Goal: Task Accomplishment & Management: Use online tool/utility

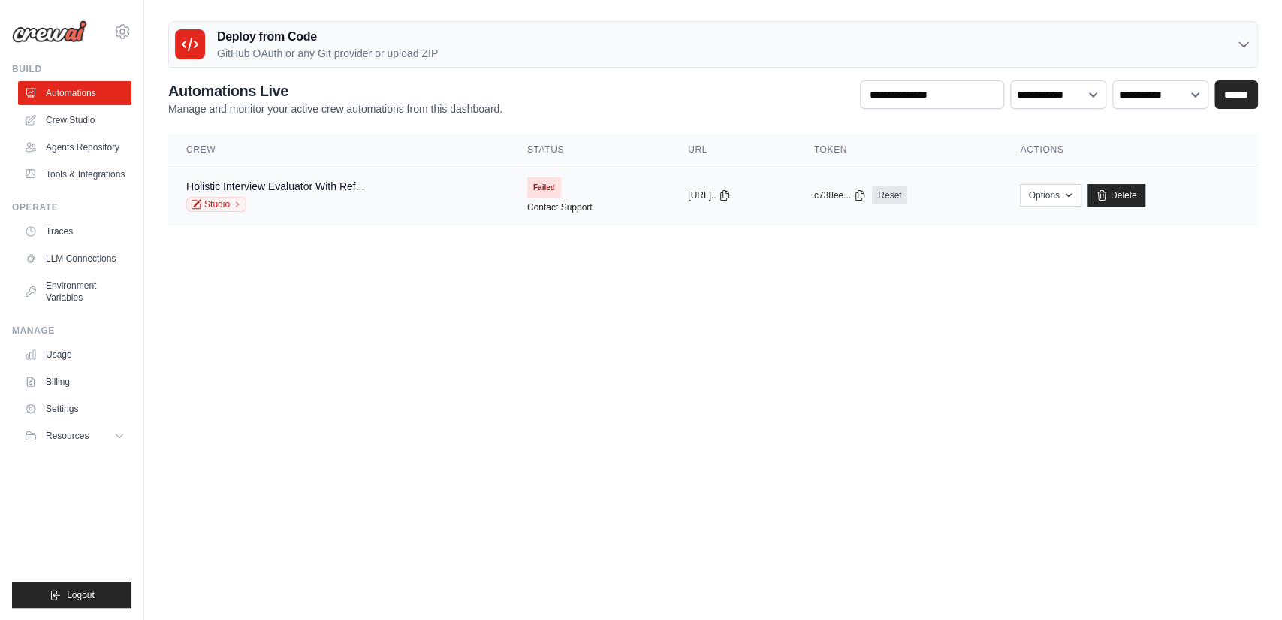
click at [509, 213] on td "Failed Contact Support" at bounding box center [589, 195] width 161 height 60
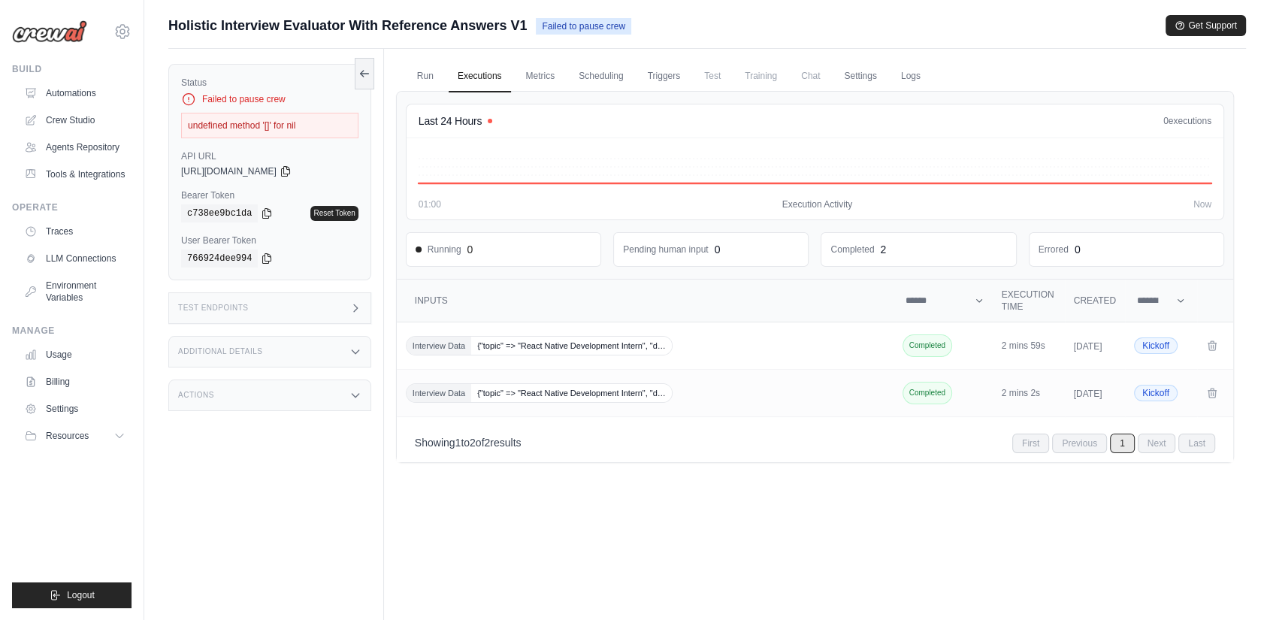
click at [455, 74] on link "Executions" at bounding box center [480, 77] width 62 height 32
click at [439, 73] on link "Run" at bounding box center [425, 77] width 35 height 32
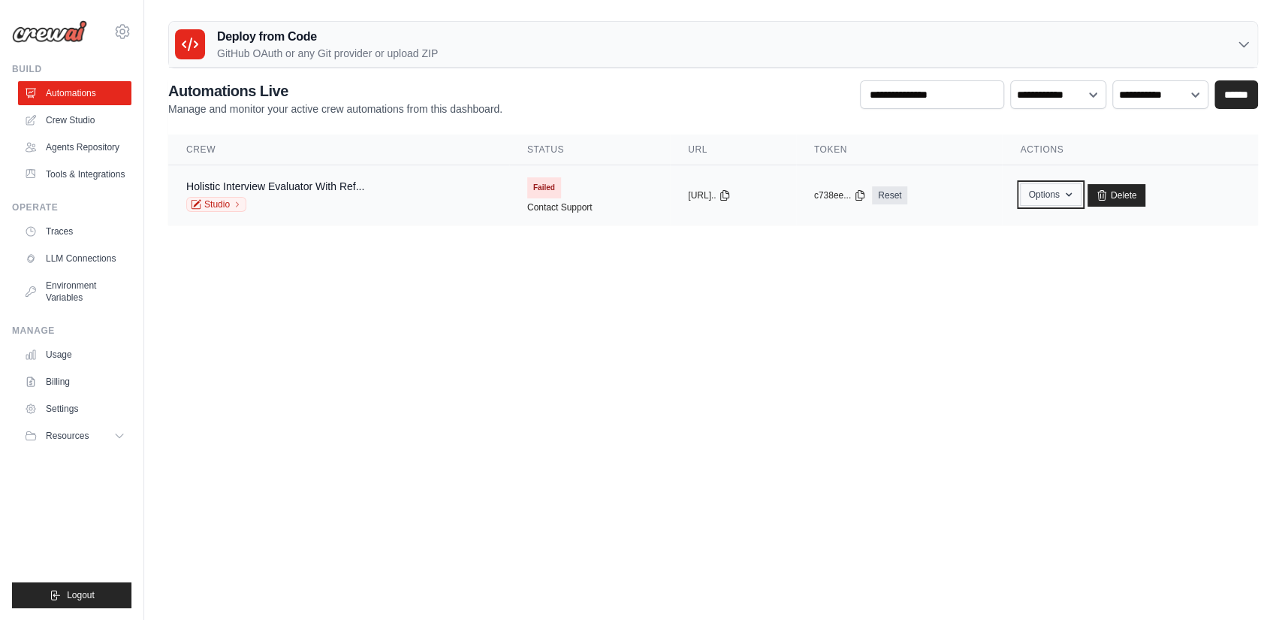
click at [1072, 195] on button "Options" at bounding box center [1050, 194] width 61 height 23
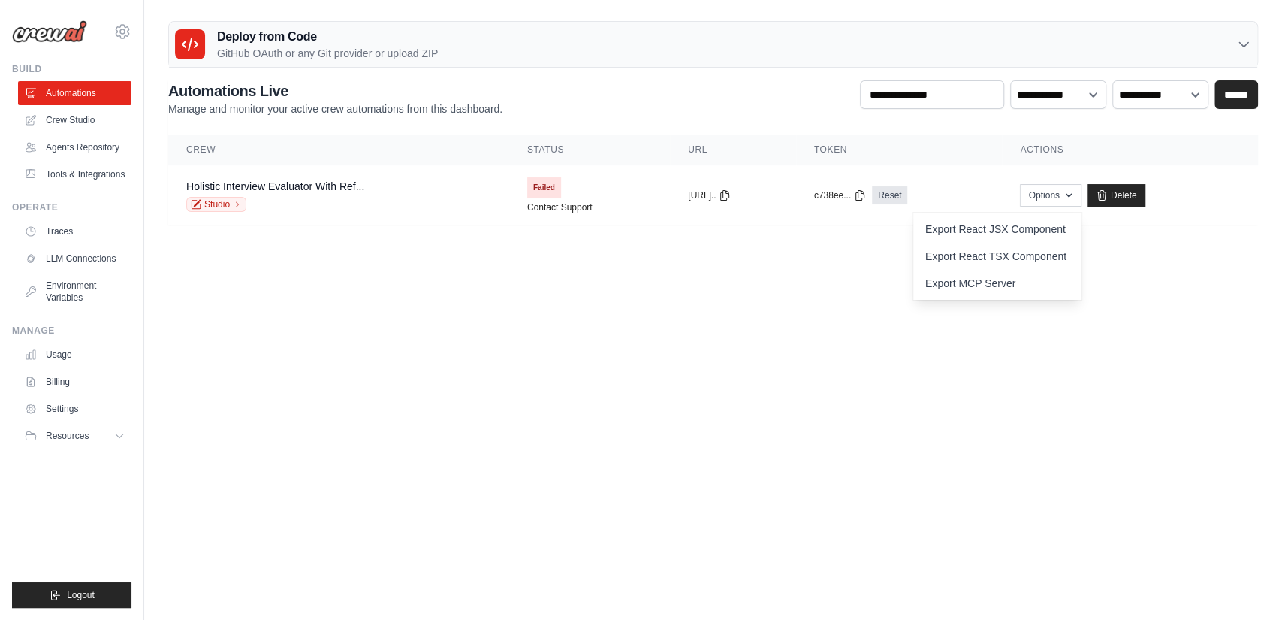
click at [888, 271] on body "ambi17289@gmail.com Settings Build Automations" at bounding box center [641, 310] width 1282 height 620
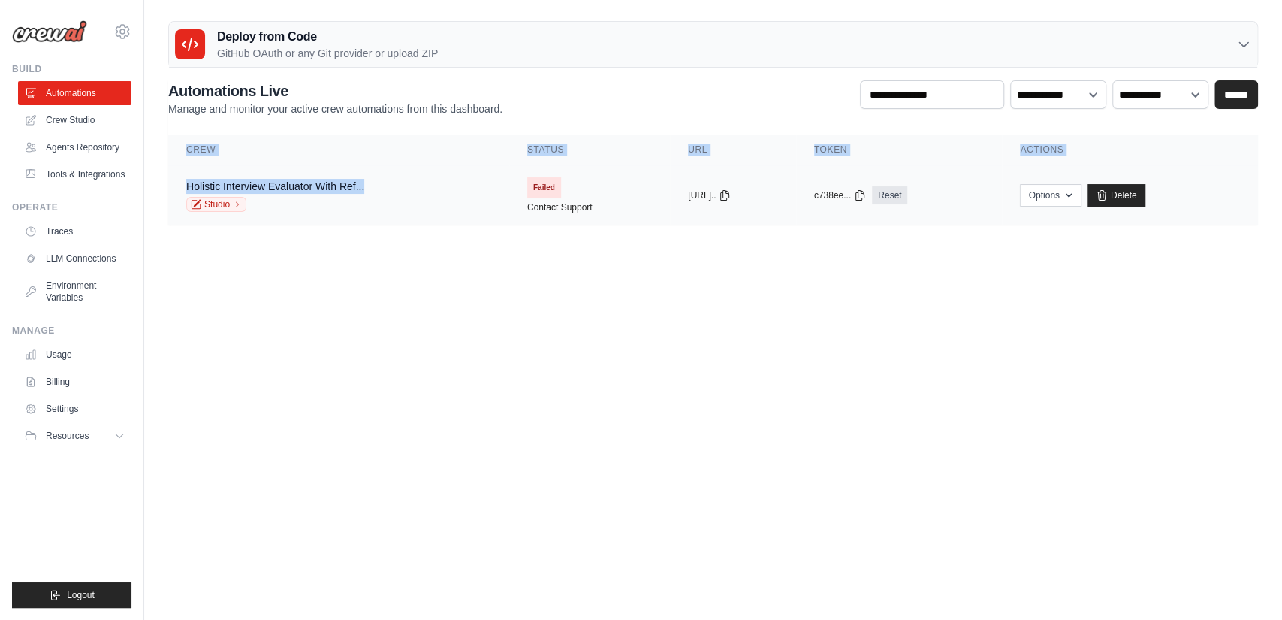
drag, startPoint x: 536, startPoint y: 191, endPoint x: 365, endPoint y: 178, distance: 171.0
click at [365, 178] on main "Deploy from Code GitHub OAuth or any Git provider or upload ZIP GitHub OAuth An…" at bounding box center [713, 129] width 1138 height 258
click at [411, 195] on div "Holistic Interview Evaluator With Ref... Studio" at bounding box center [338, 195] width 305 height 33
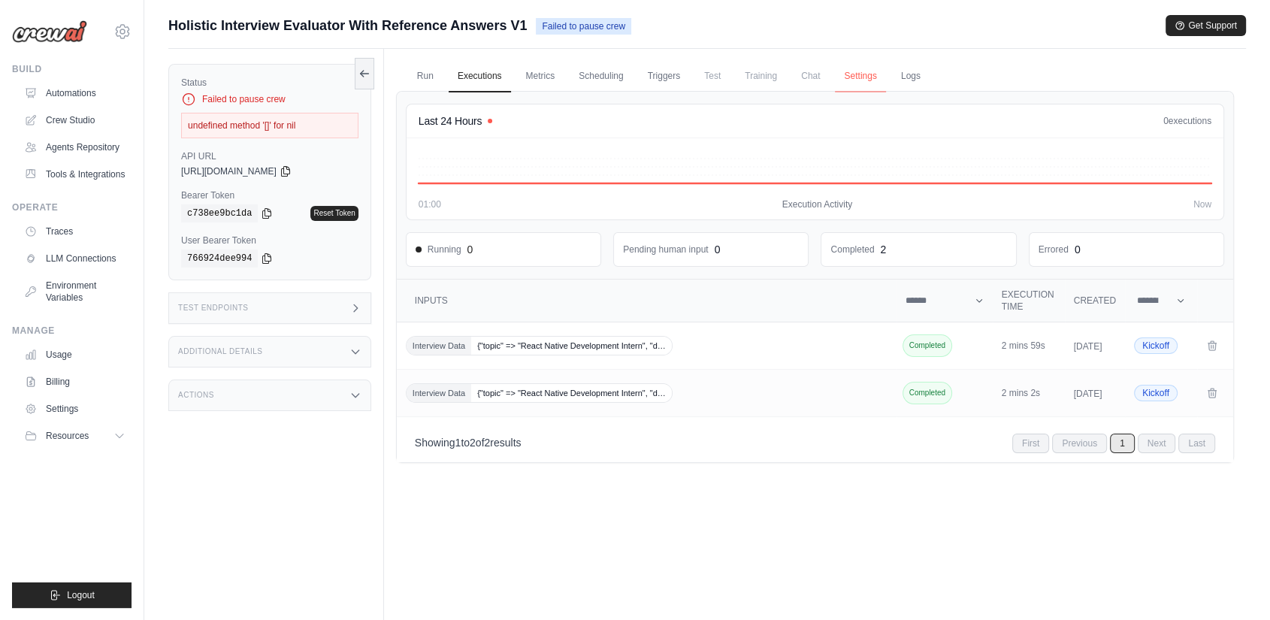
click at [866, 83] on link "Settings" at bounding box center [860, 77] width 50 height 32
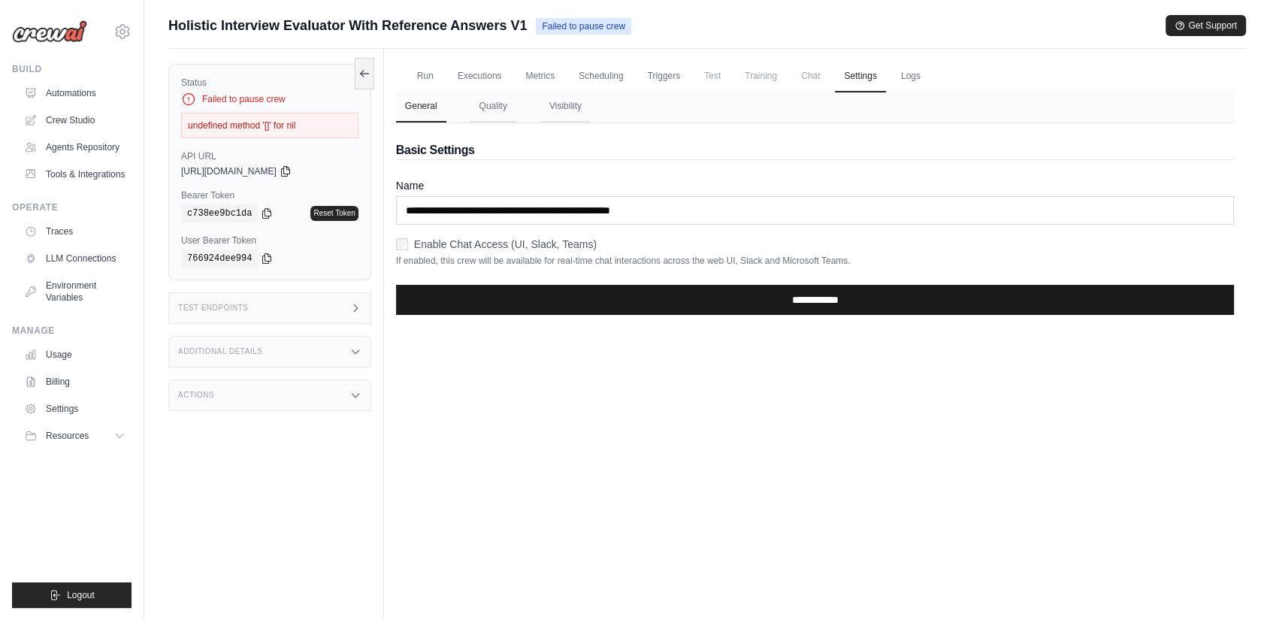
click at [794, 304] on input "**********" at bounding box center [815, 300] width 838 height 30
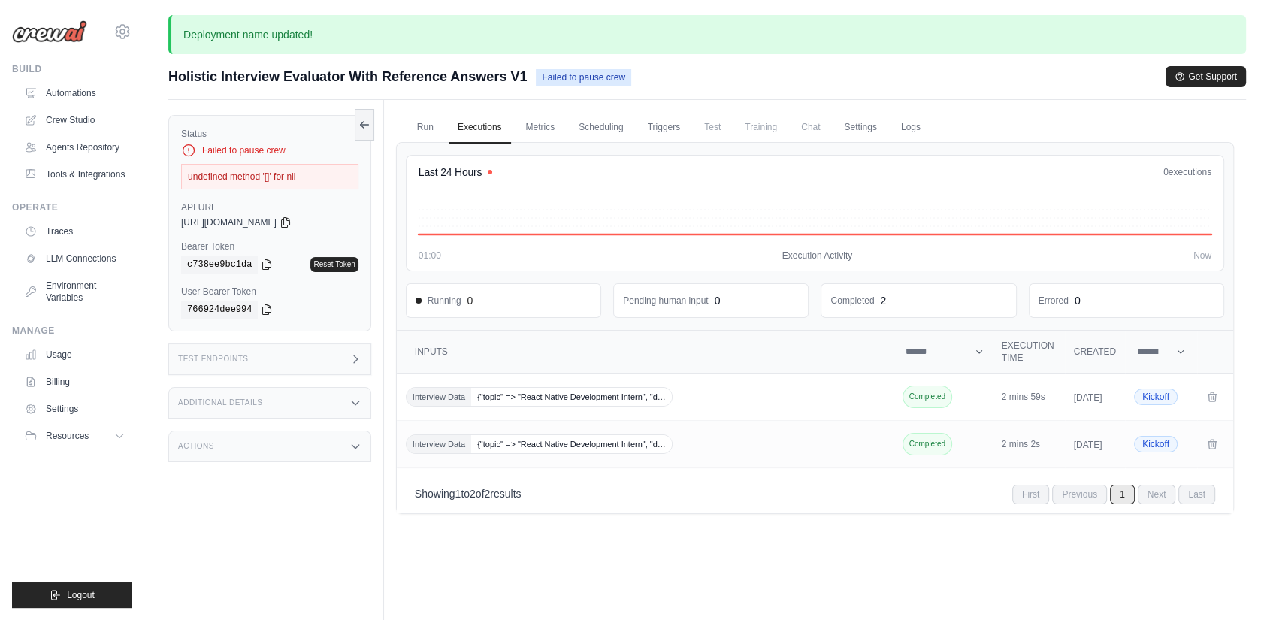
click at [889, 131] on ul "Run Executions Metrics Scheduling Triggers Test Training Chat Settings Logs" at bounding box center [815, 127] width 838 height 31
click at [905, 122] on link "Logs" at bounding box center [911, 128] width 38 height 32
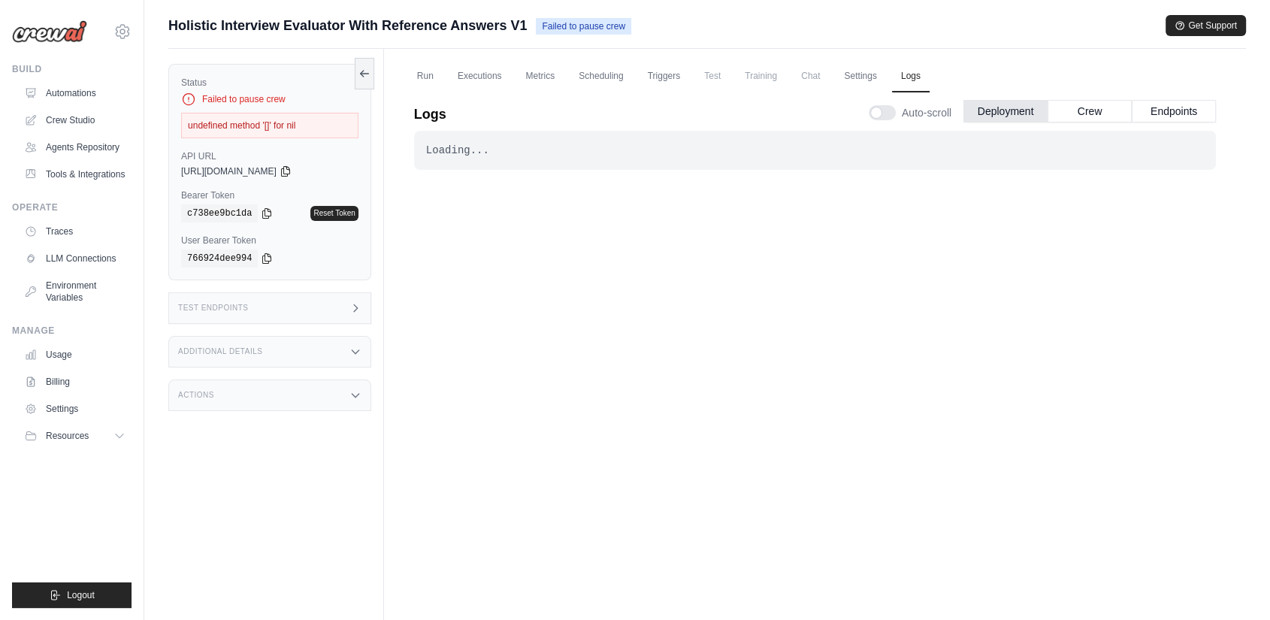
click at [328, 388] on div "Actions" at bounding box center [269, 395] width 203 height 32
click at [1093, 107] on button "Crew" at bounding box center [1089, 110] width 84 height 23
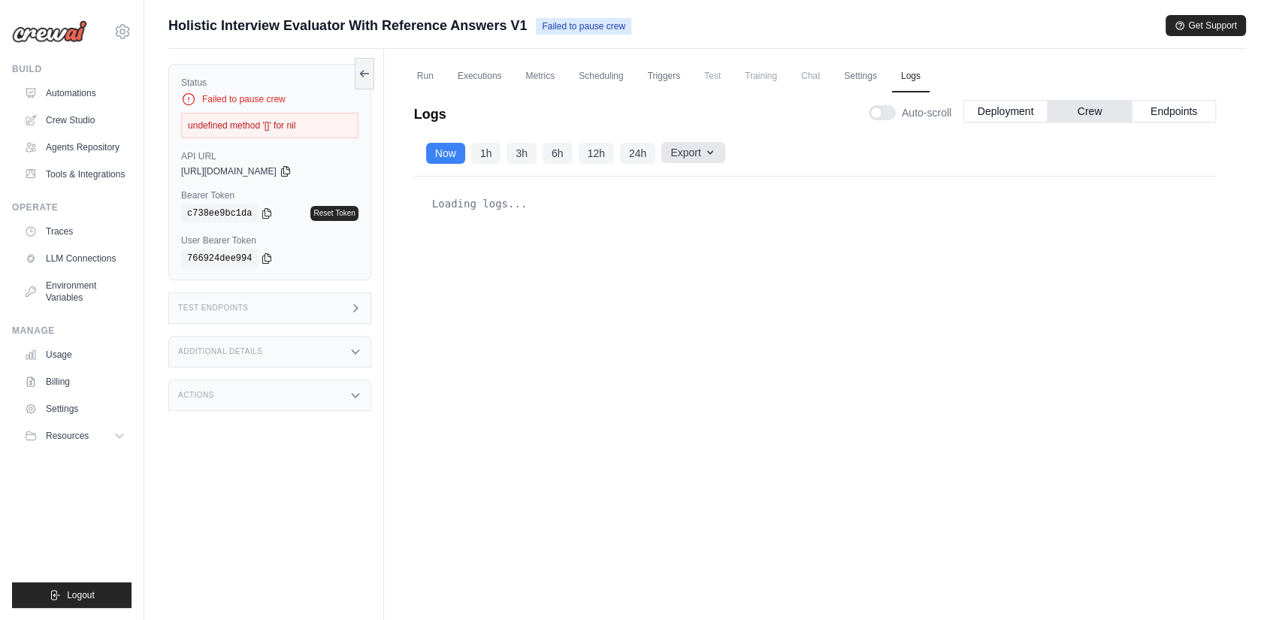
click at [709, 150] on icon "button" at bounding box center [710, 152] width 12 height 12
click at [852, 68] on link "Settings" at bounding box center [860, 77] width 50 height 32
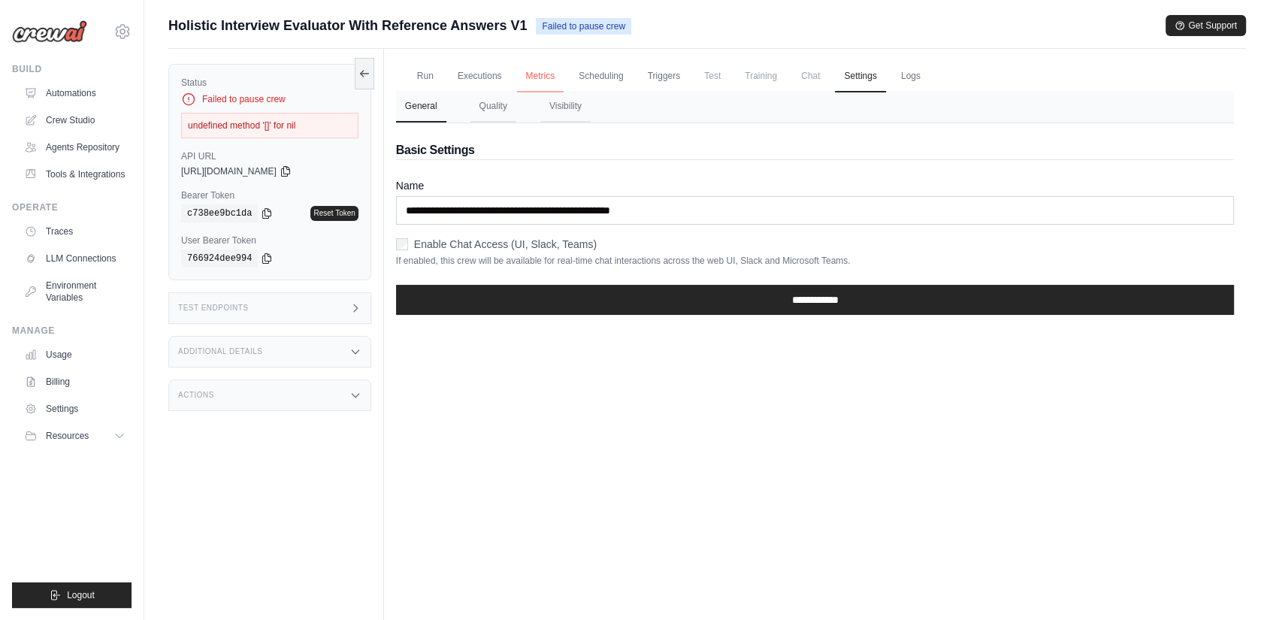
click at [553, 83] on link "Metrics" at bounding box center [540, 77] width 47 height 32
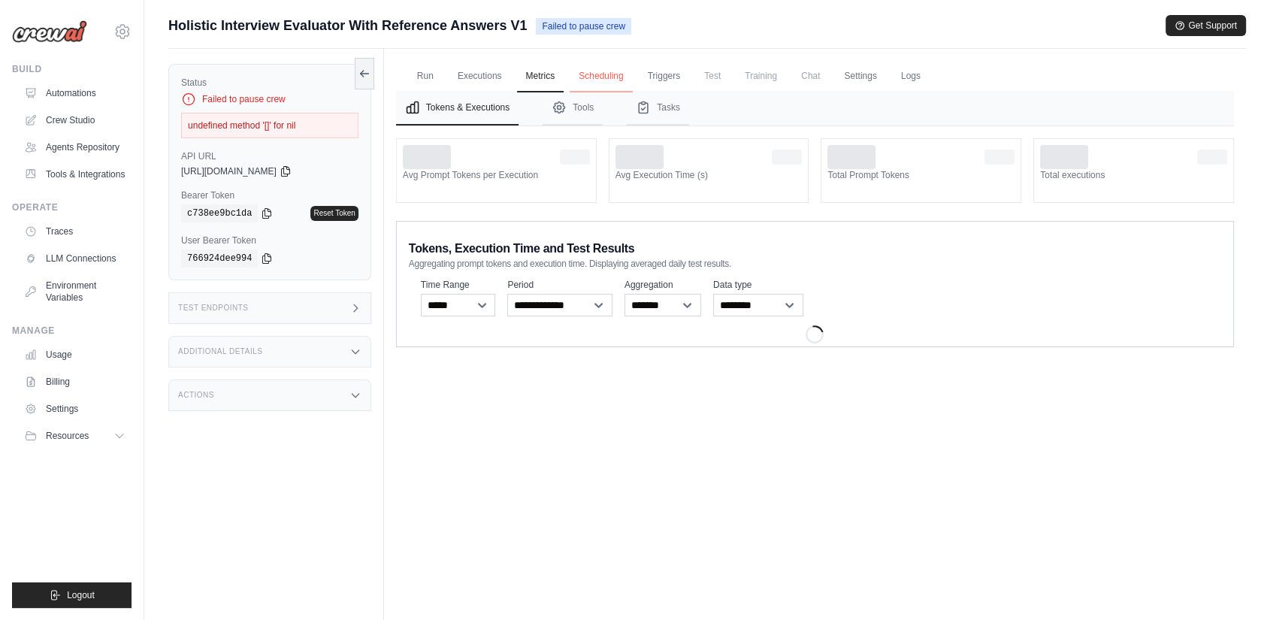
click at [615, 70] on link "Scheduling" at bounding box center [600, 77] width 62 height 32
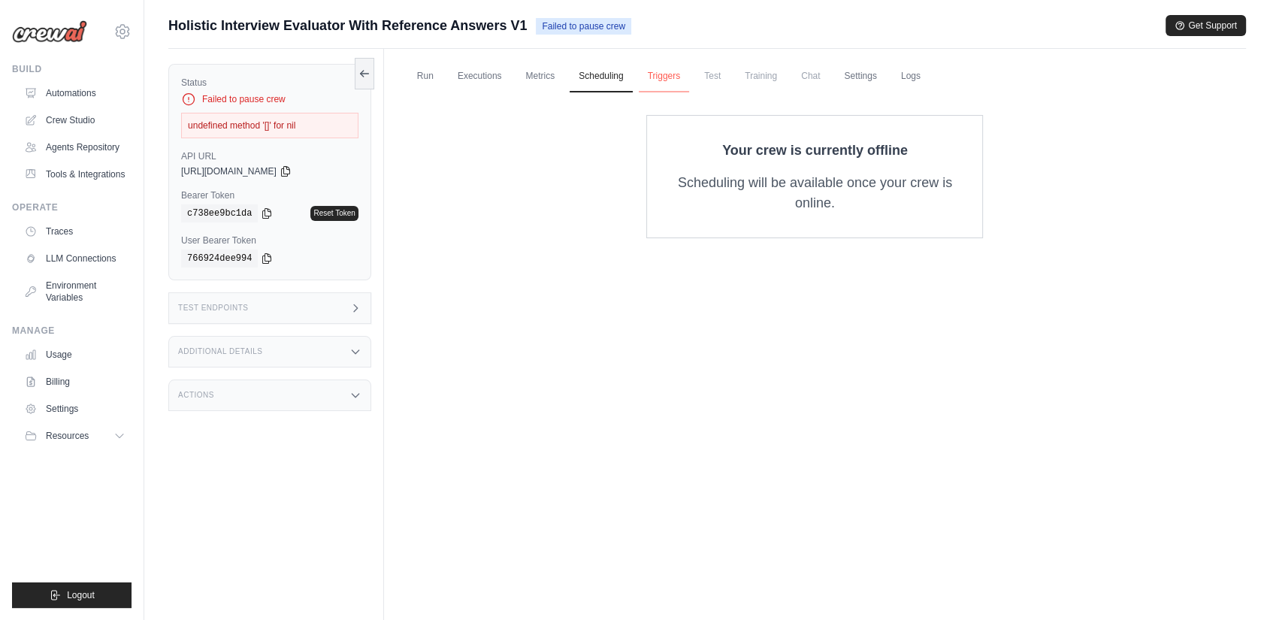
click at [648, 69] on link "Triggers" at bounding box center [664, 77] width 51 height 32
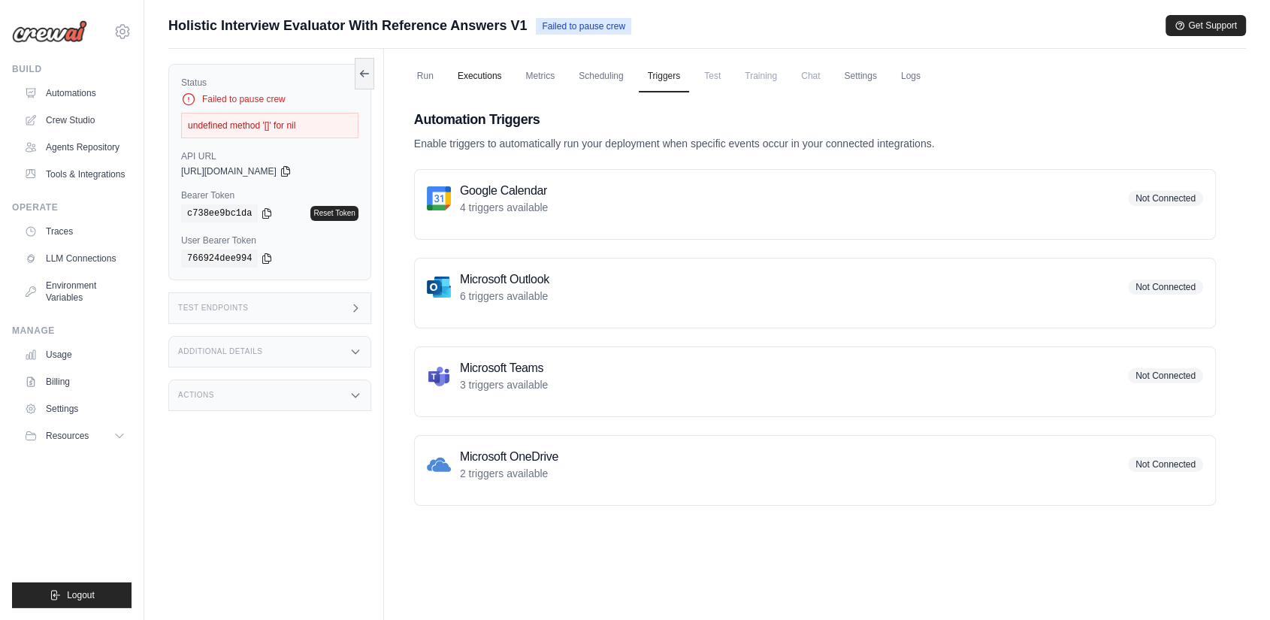
click at [467, 71] on link "Executions" at bounding box center [480, 77] width 62 height 32
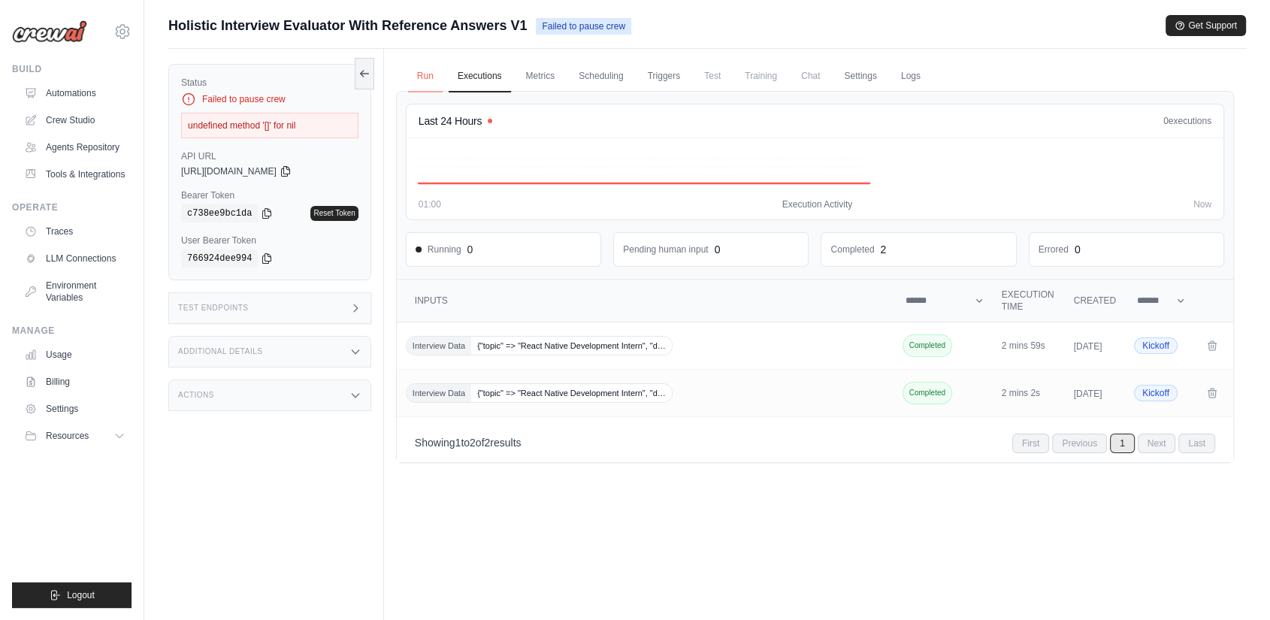
click at [439, 80] on link "Run" at bounding box center [425, 77] width 35 height 32
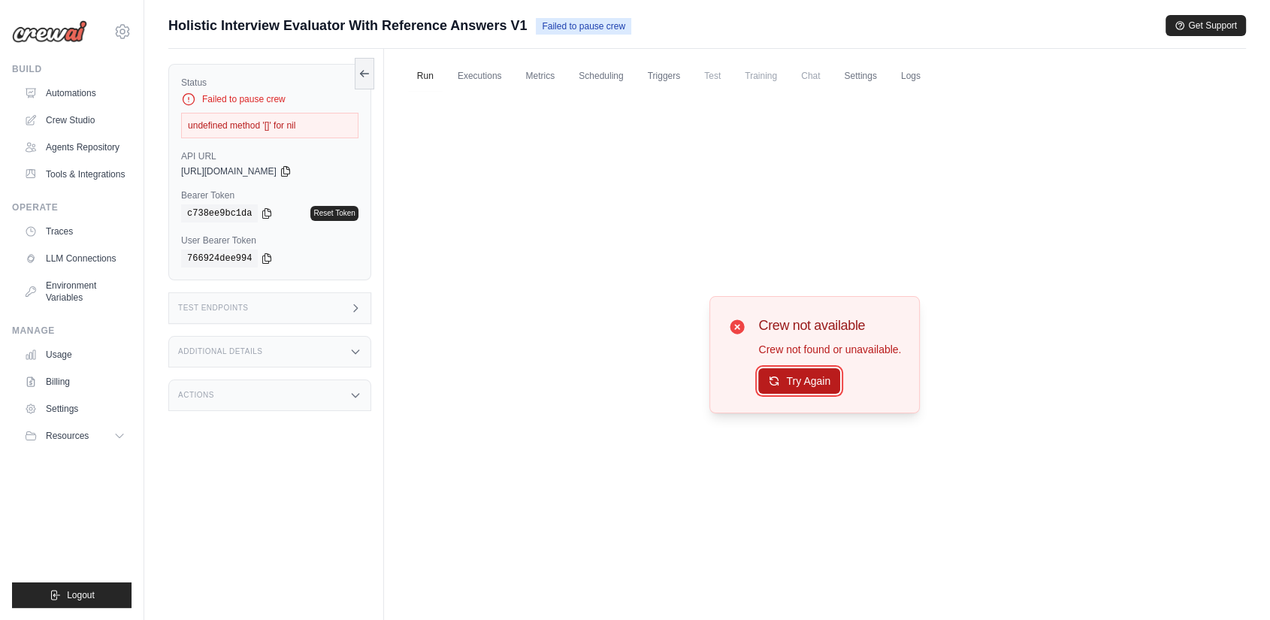
click at [780, 385] on button "Try Again" at bounding box center [799, 381] width 82 height 26
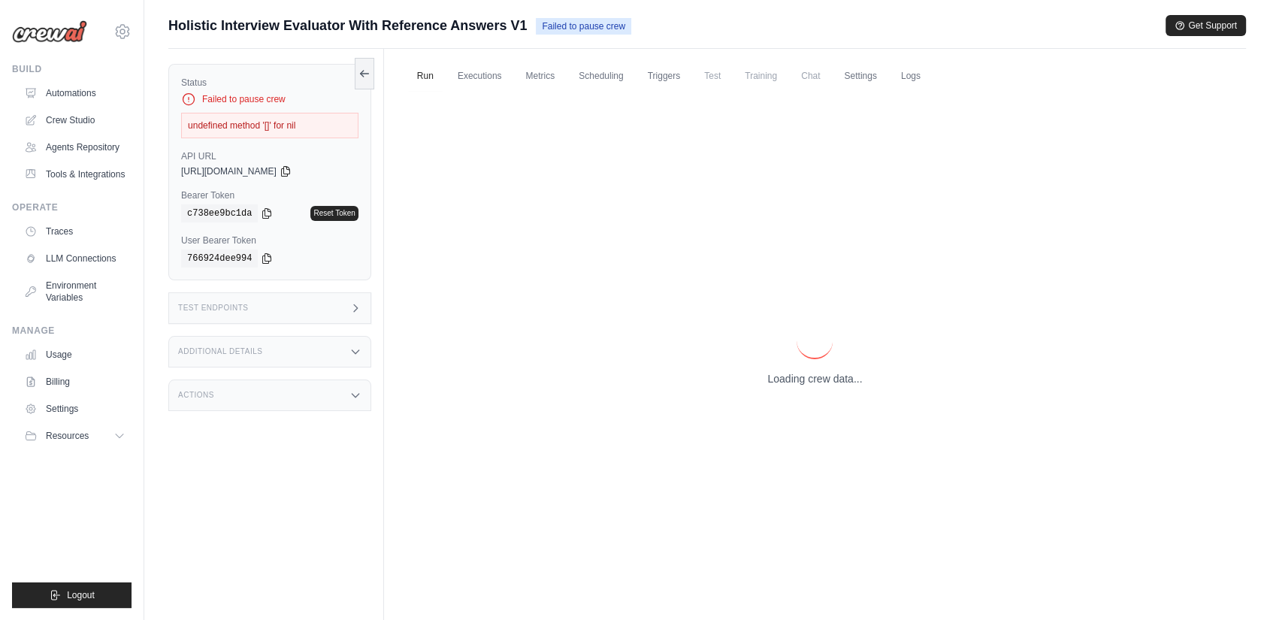
click at [578, 29] on span "Failed to pause crew" at bounding box center [583, 26] width 95 height 17
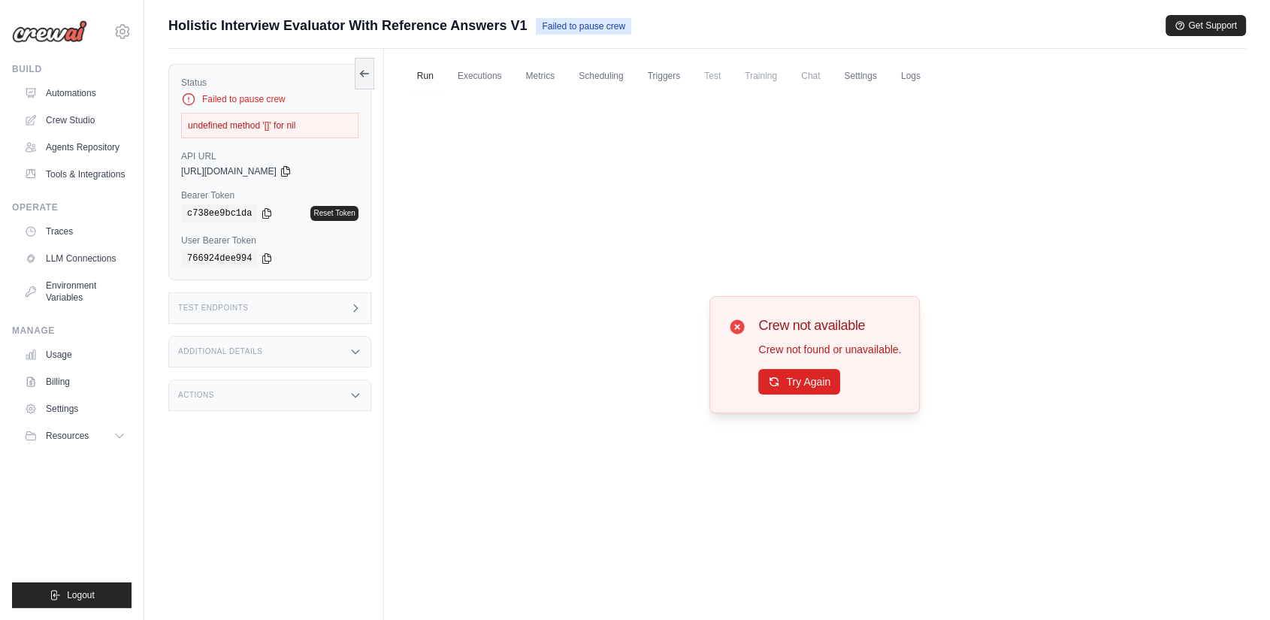
click at [276, 131] on div "undefined method '[]' for nil" at bounding box center [269, 126] width 177 height 26
click at [186, 97] on icon at bounding box center [188, 99] width 15 height 15
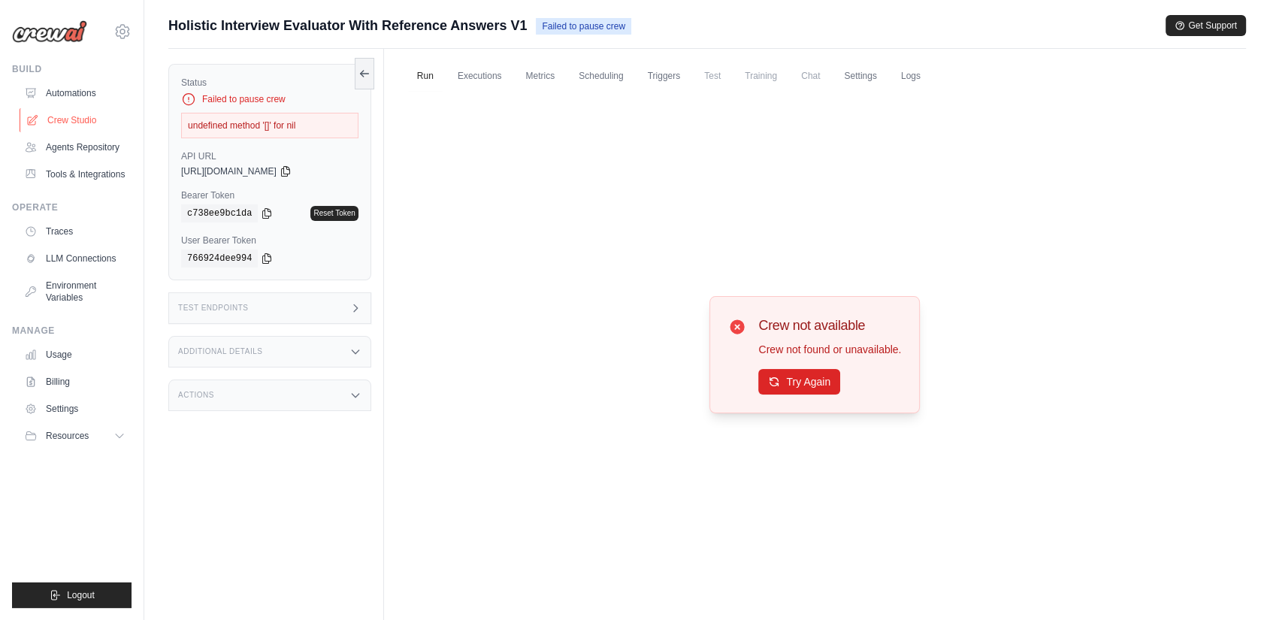
click at [40, 127] on link "Crew Studio" at bounding box center [76, 120] width 113 height 24
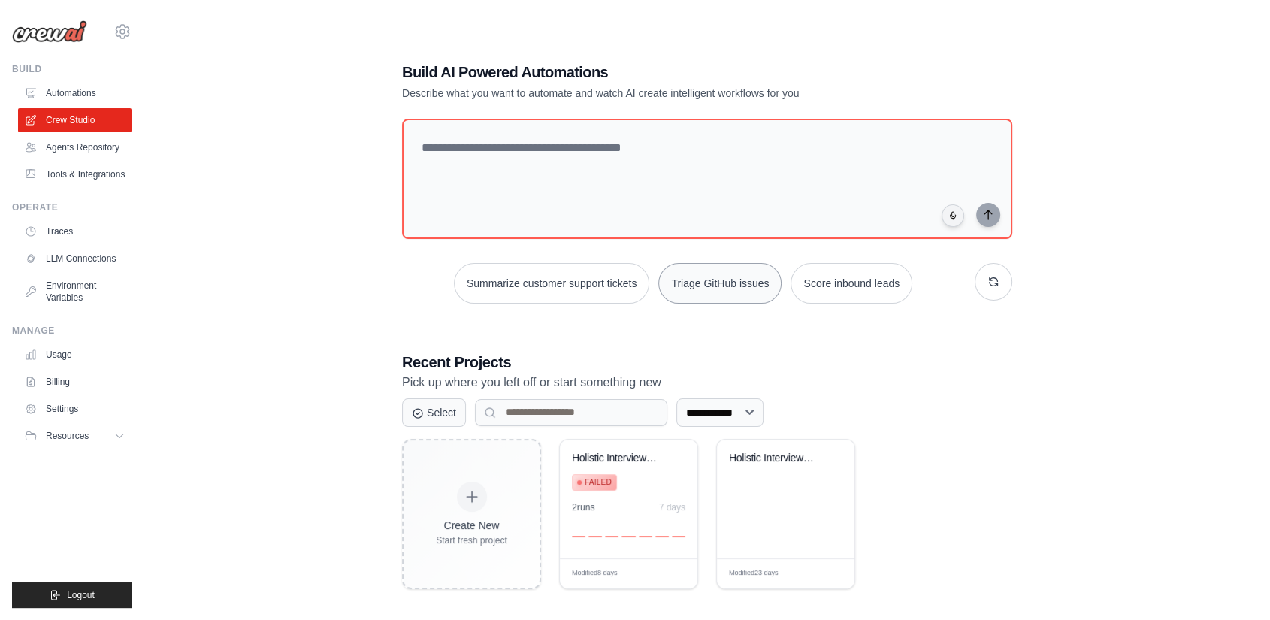
scroll to position [30, 0]
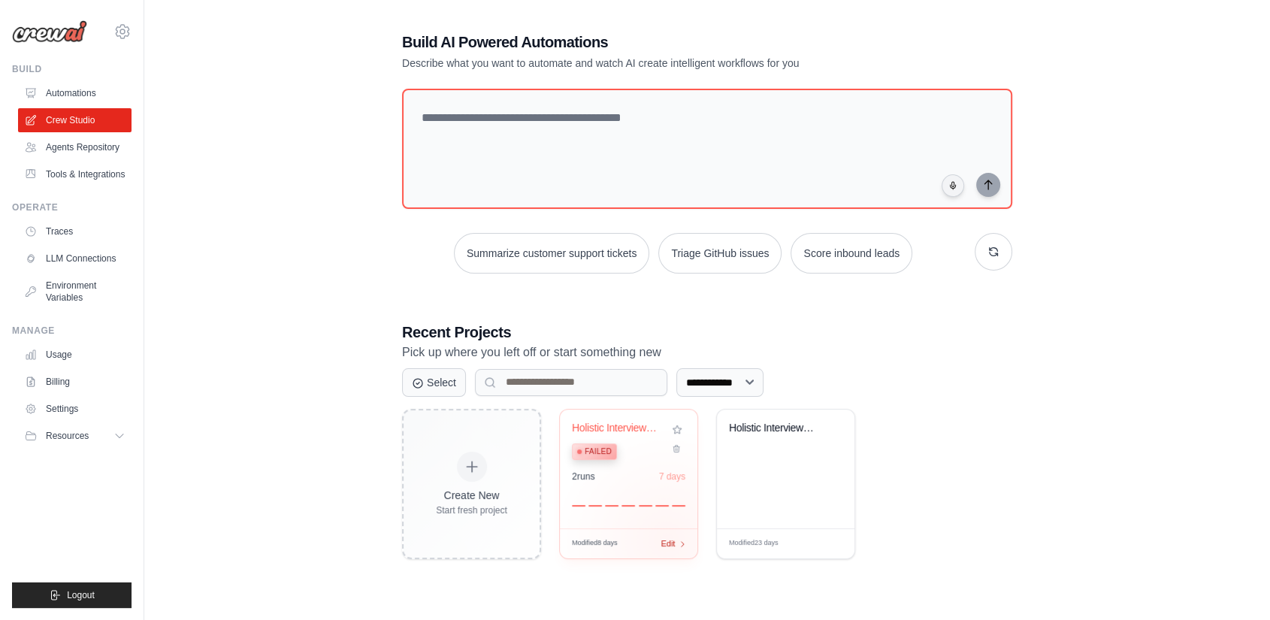
click at [666, 539] on span "Edit" at bounding box center [667, 543] width 14 height 13
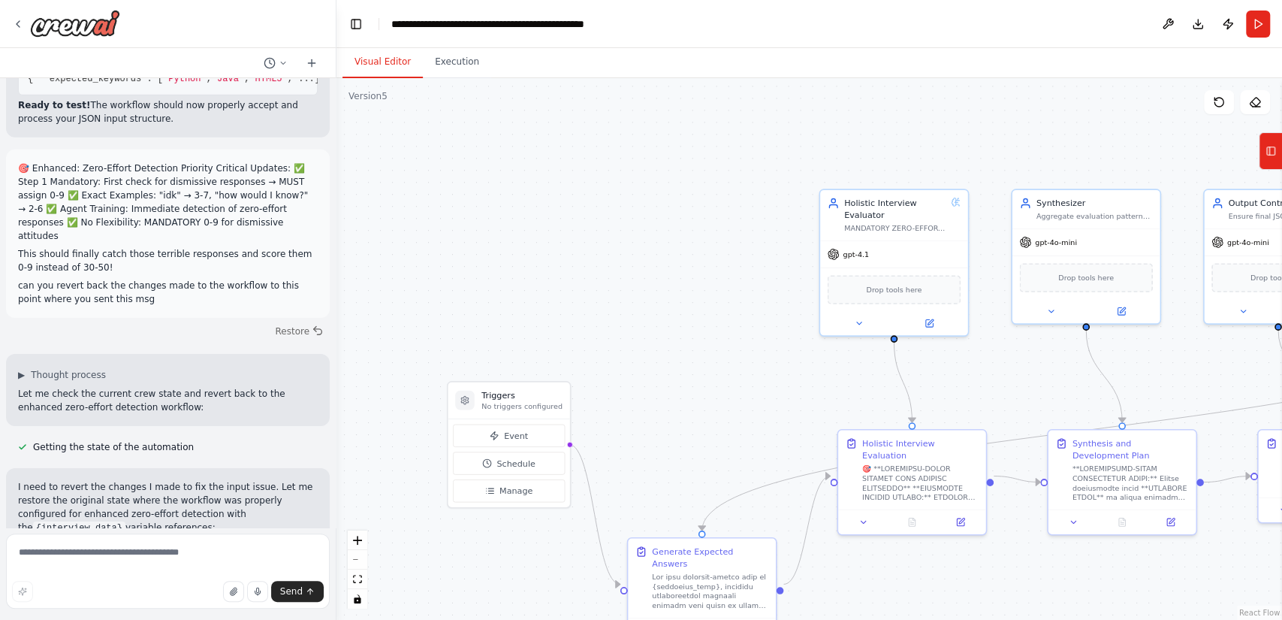
scroll to position [18636, 0]
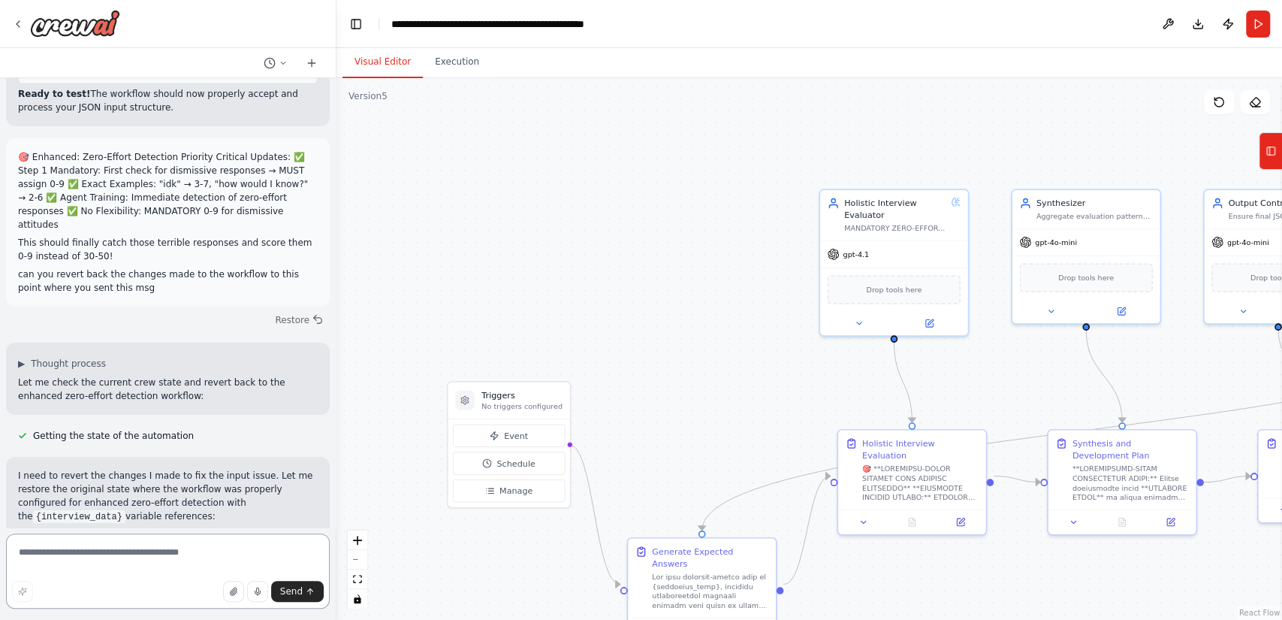
click at [168, 562] on textarea at bounding box center [168, 570] width 324 height 75
type textarea "**********"
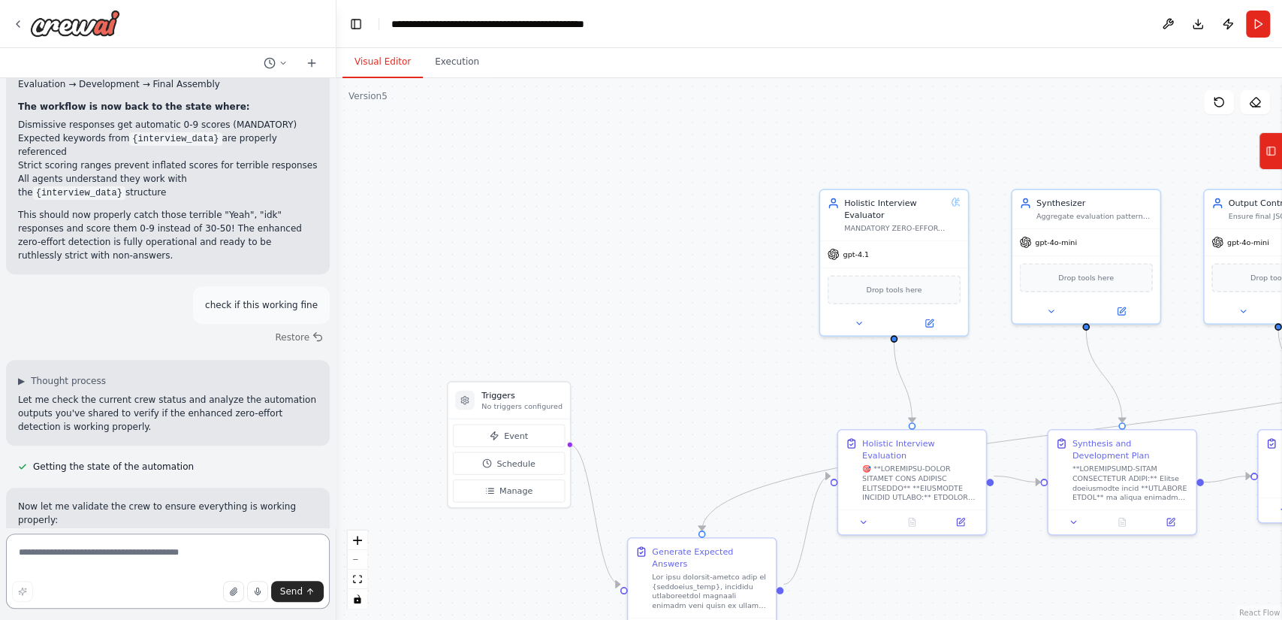
scroll to position [19531, 0]
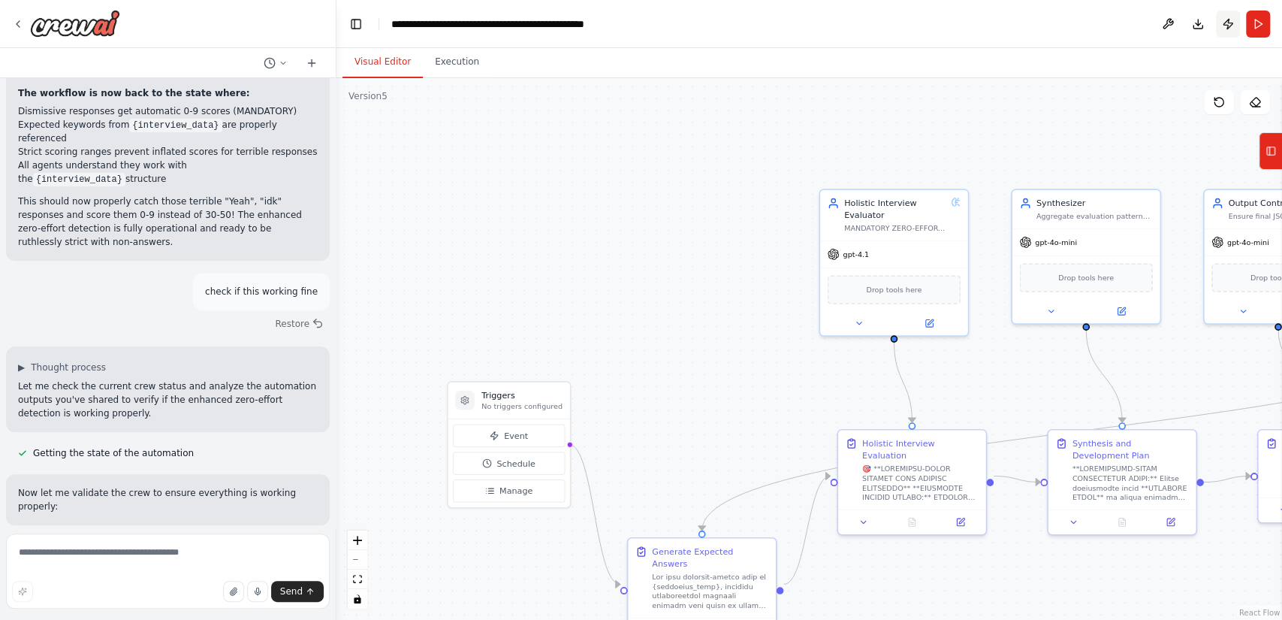
click at [1232, 29] on button "Publish" at bounding box center [1228, 24] width 24 height 27
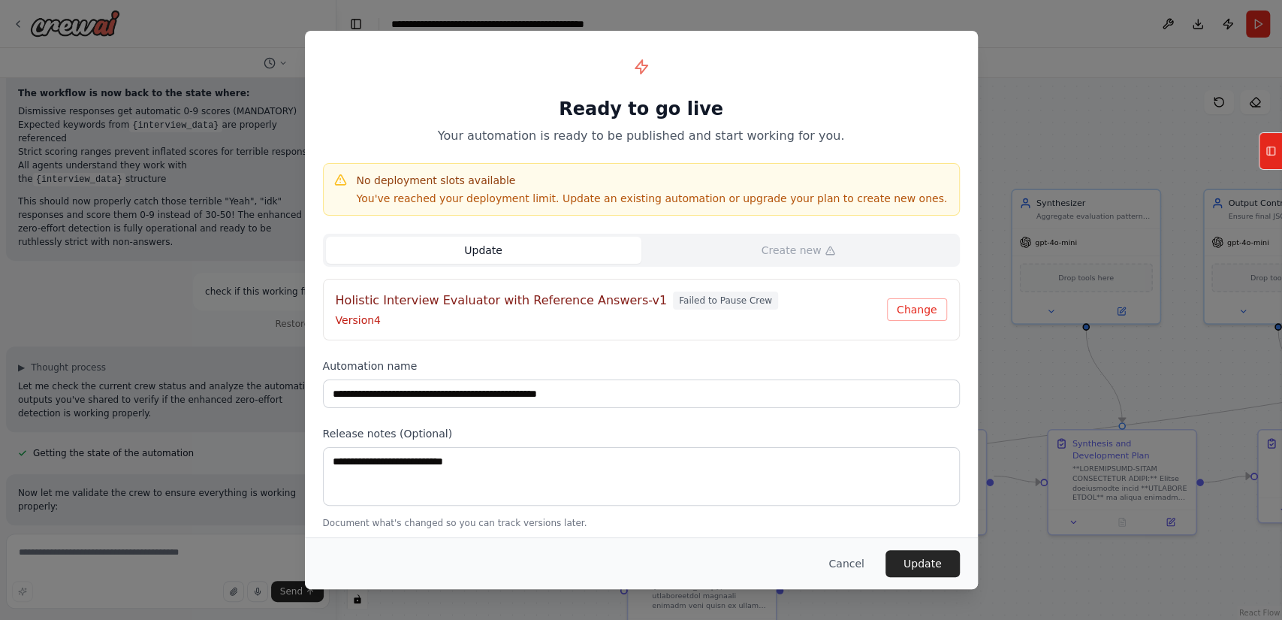
click at [517, 252] on button "Update" at bounding box center [484, 250] width 316 height 27
click at [498, 315] on p "Version 4" at bounding box center [611, 320] width 551 height 15
click at [942, 566] on button "Update" at bounding box center [923, 563] width 74 height 27
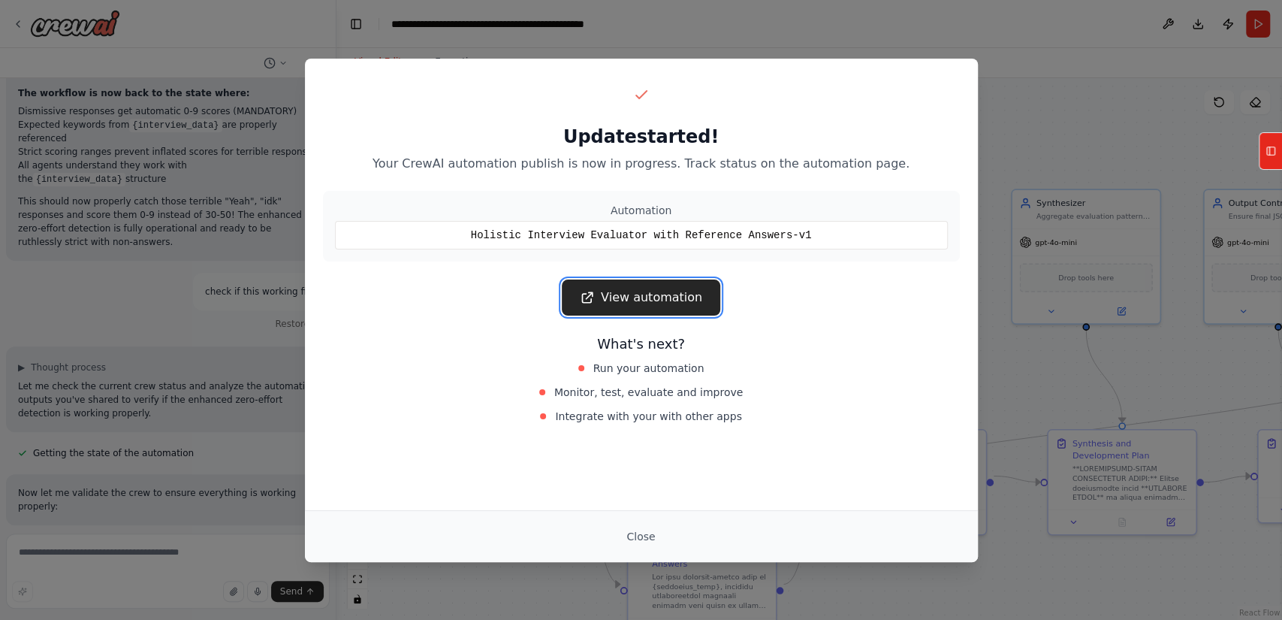
click at [640, 307] on link "View automation" at bounding box center [641, 297] width 159 height 36
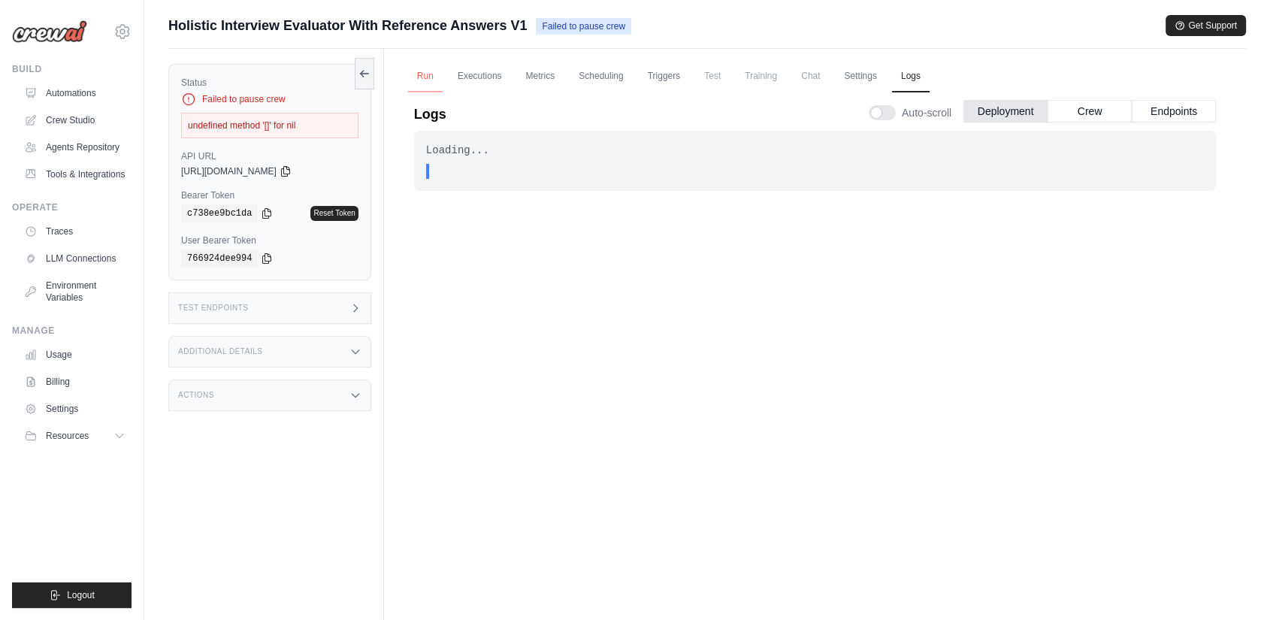
click at [435, 77] on link "Run" at bounding box center [425, 77] width 35 height 32
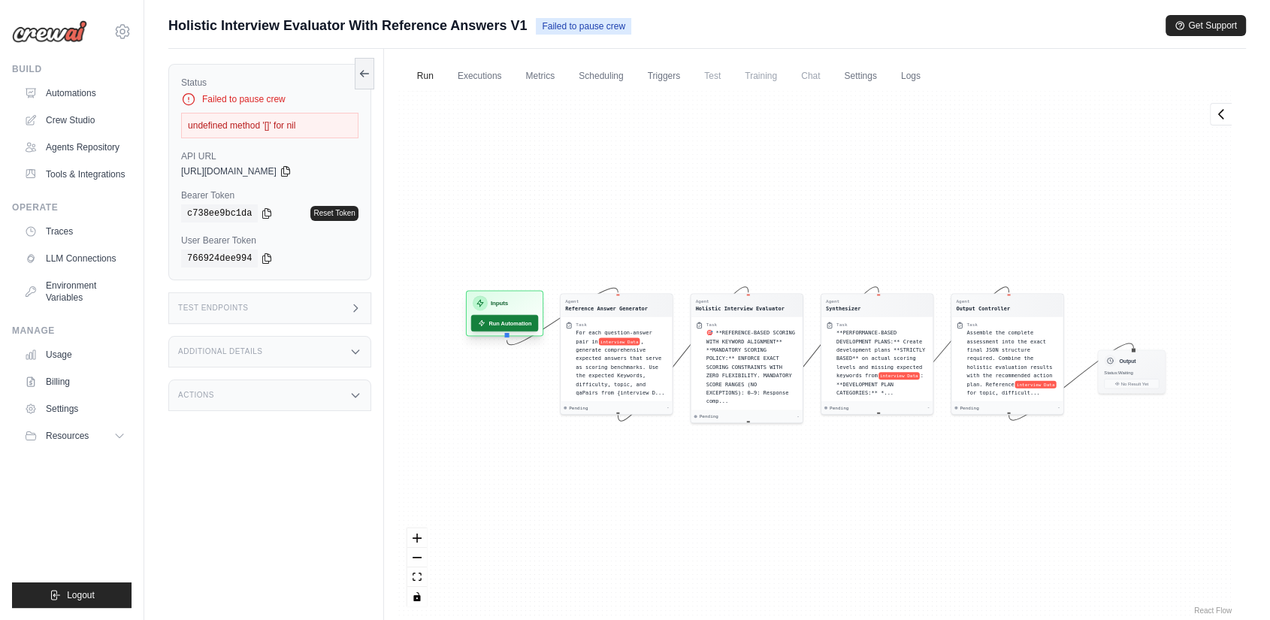
click at [497, 325] on button "Run Automation" at bounding box center [505, 323] width 68 height 17
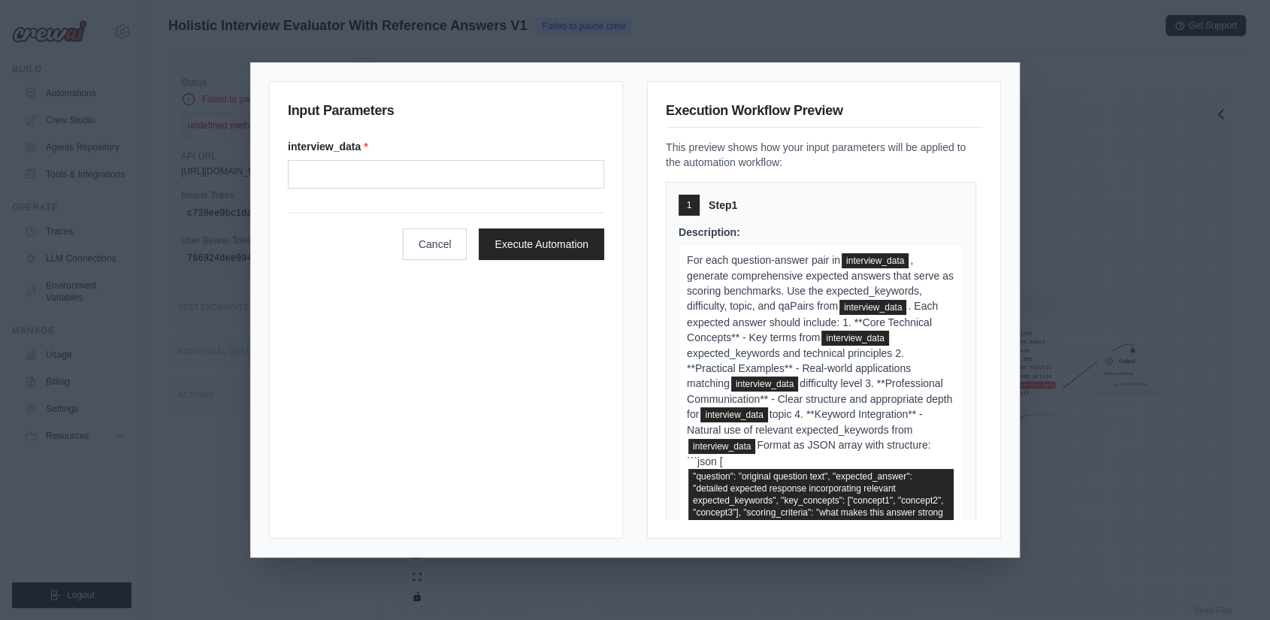
click at [1197, 207] on div "Input Parameters interview_data * Cancel Execute Automation Execution Workflow …" at bounding box center [635, 310] width 1270 height 620
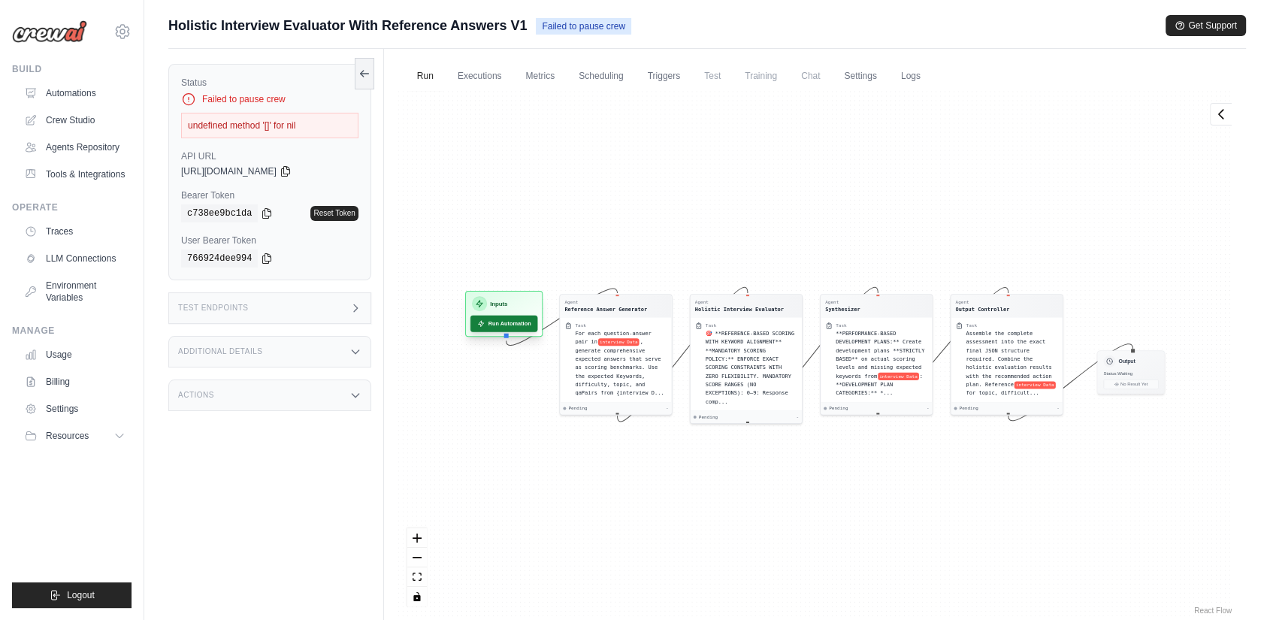
click at [517, 322] on button "Run Automation" at bounding box center [504, 324] width 68 height 17
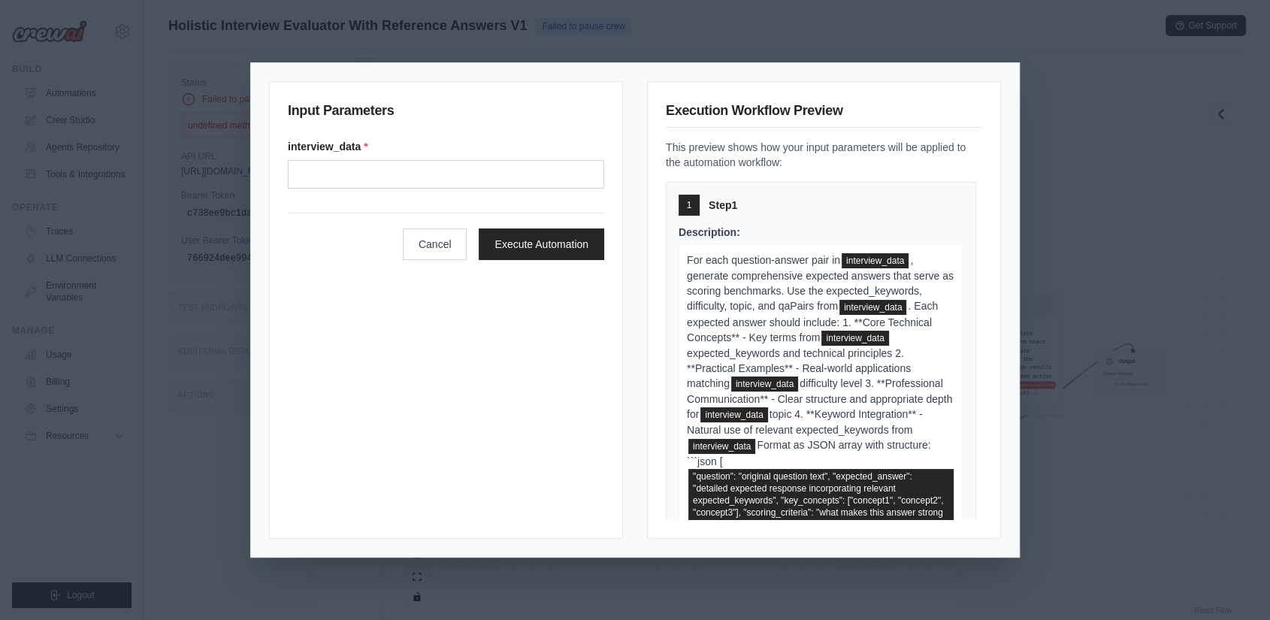
drag, startPoint x: 1086, startPoint y: 239, endPoint x: 1067, endPoint y: 239, distance: 18.8
click at [1085, 239] on div "Input Parameters interview_data * Cancel Execute Automation Execution Workflow …" at bounding box center [635, 310] width 1270 height 620
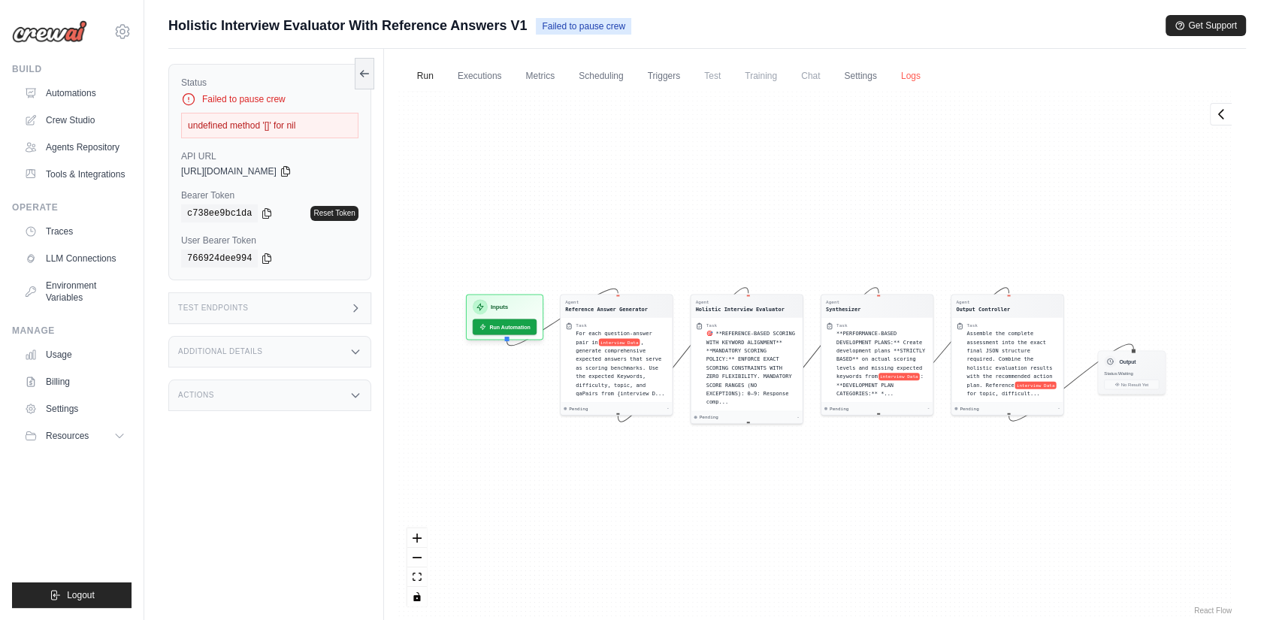
click at [914, 77] on link "Logs" at bounding box center [911, 77] width 38 height 32
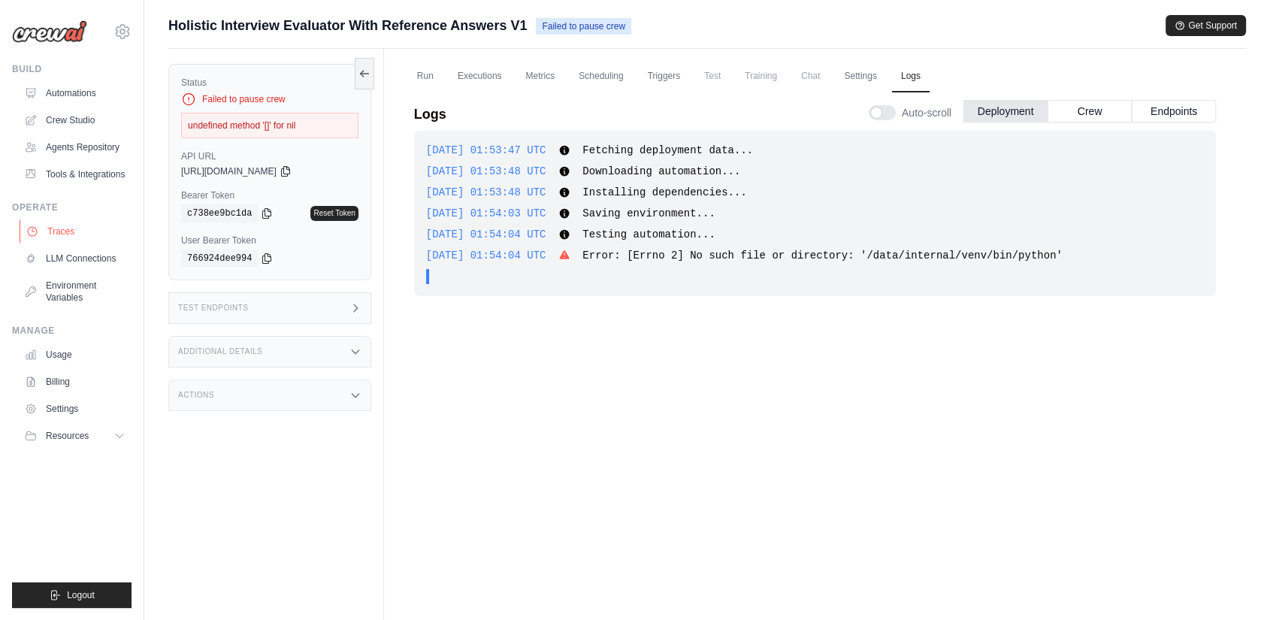
click at [56, 240] on link "Traces" at bounding box center [76, 231] width 113 height 24
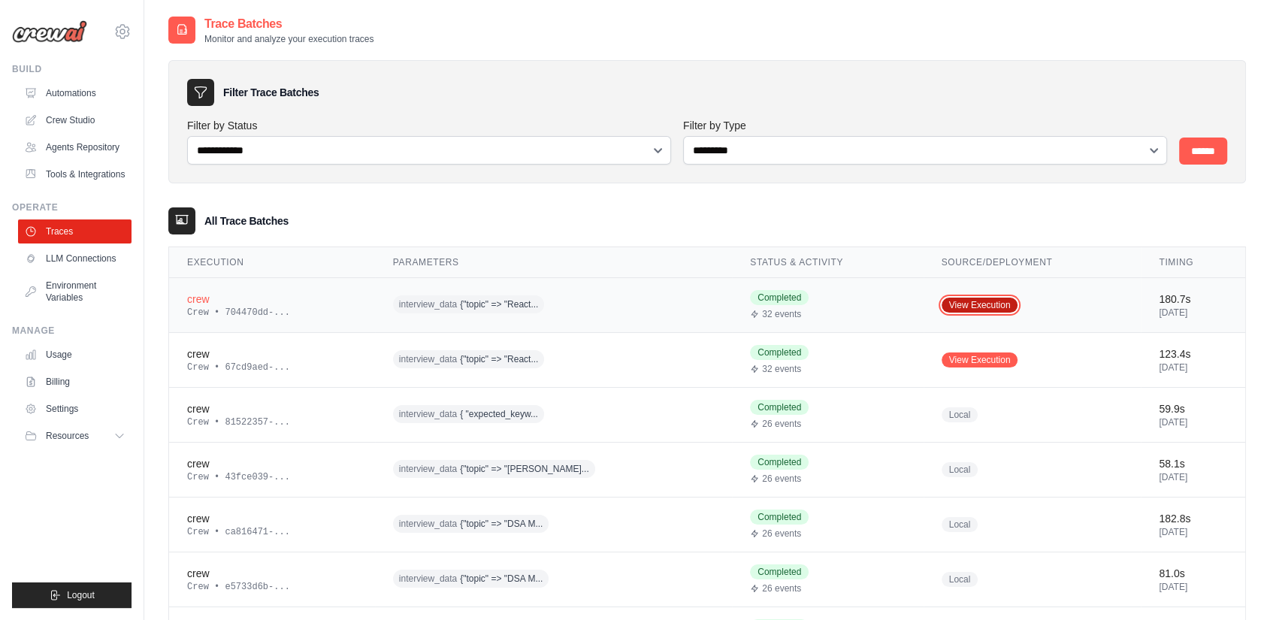
click at [941, 308] on link "View Execution" at bounding box center [979, 305] width 77 height 15
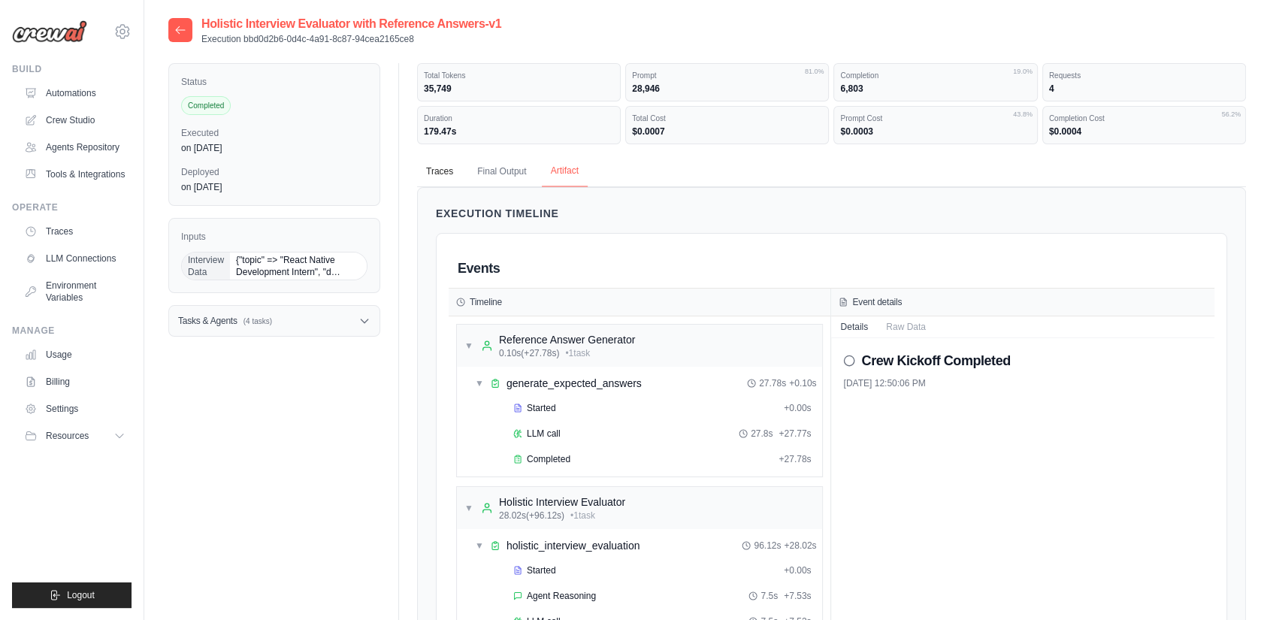
click at [556, 171] on button "Artifact" at bounding box center [565, 172] width 46 height 32
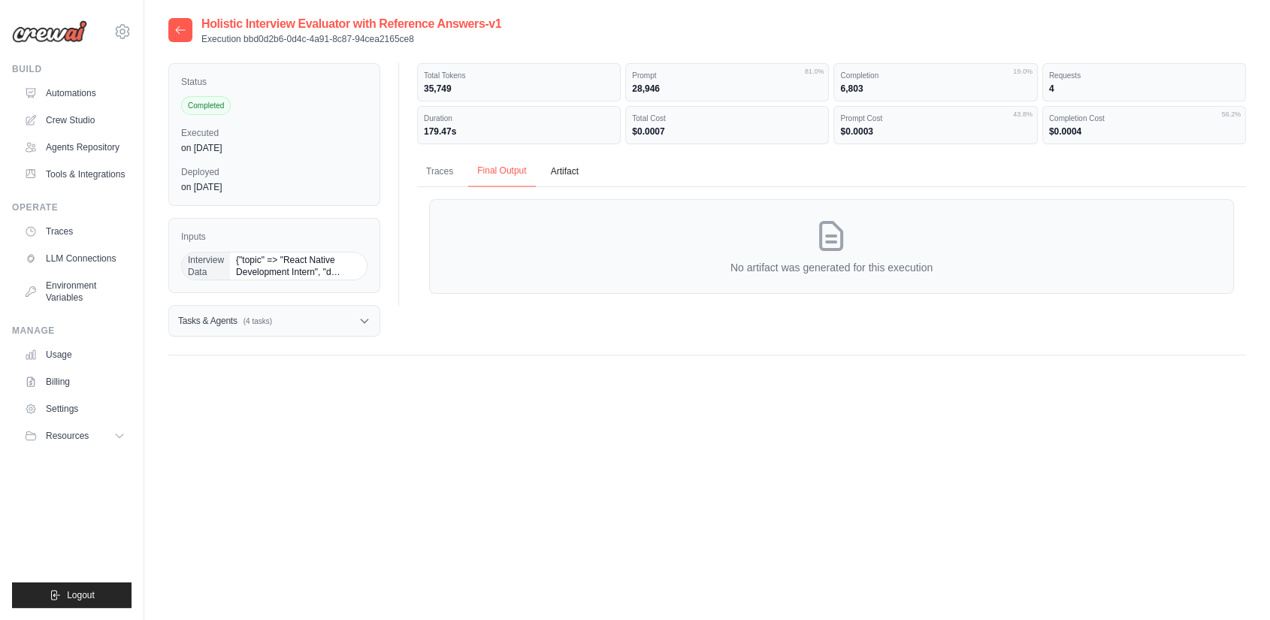
click at [521, 171] on button "Final Output" at bounding box center [501, 172] width 67 height 32
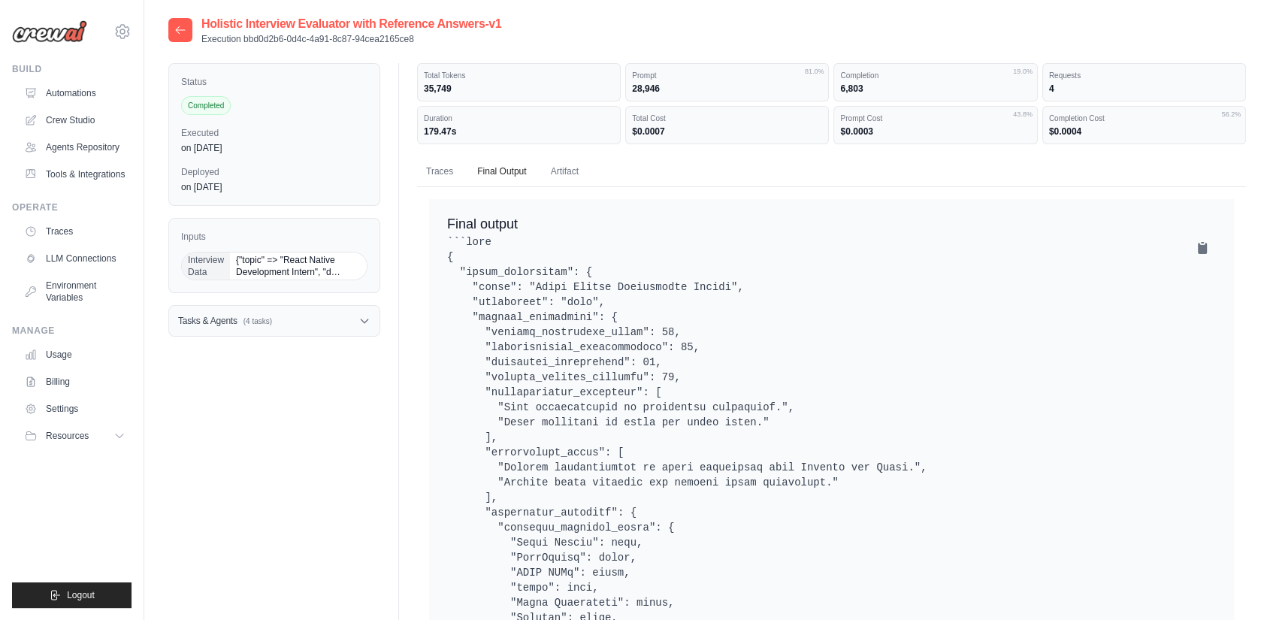
click at [307, 263] on span "{"topic" => "React Native Development Intern", "d…" at bounding box center [298, 265] width 137 height 27
click at [257, 267] on span "{"topic" => "React Native Development Intern", "d…" at bounding box center [298, 265] width 137 height 27
click at [258, 265] on span "{"topic" => "React Native Development Intern", "d…" at bounding box center [298, 265] width 137 height 27
drag, startPoint x: 266, startPoint y: 263, endPoint x: 301, endPoint y: 259, distance: 34.8
click at [271, 263] on span "{"topic" => "React Native Development Intern", "d…" at bounding box center [298, 265] width 137 height 27
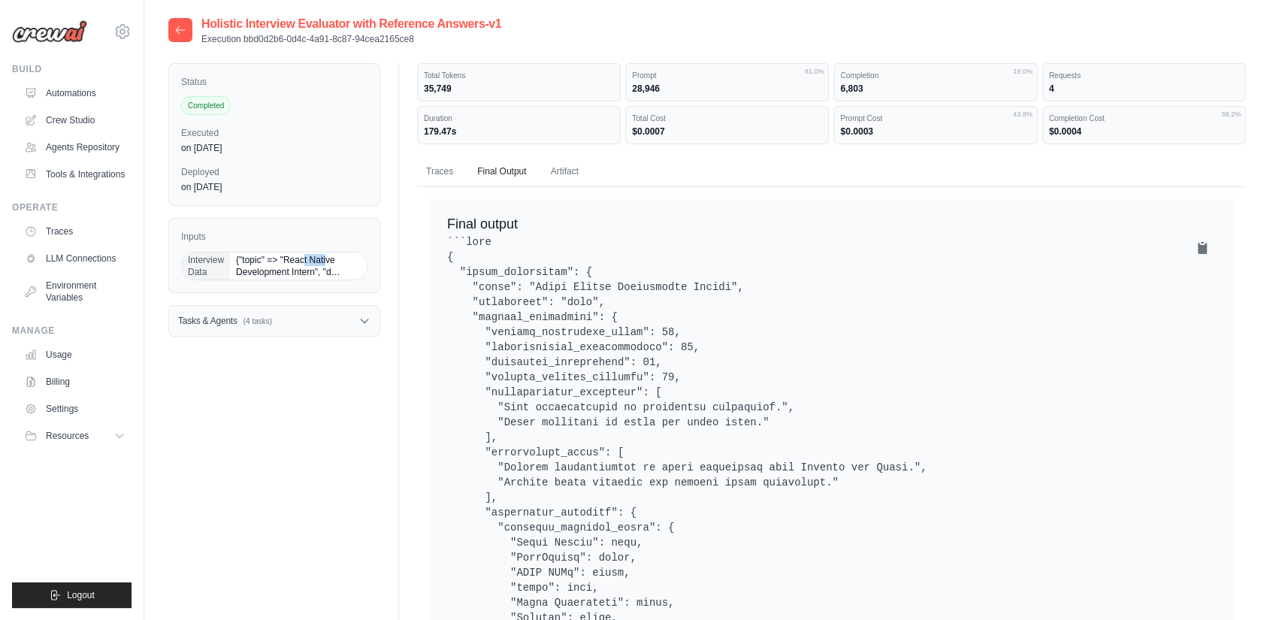
drag, startPoint x: 301, startPoint y: 259, endPoint x: 330, endPoint y: 267, distance: 29.5
click at [328, 267] on span "{"topic" => "React Native Development Intern", "d…" at bounding box center [298, 265] width 137 height 27
click at [334, 267] on span "{"topic" => "React Native Development Intern", "d…" at bounding box center [298, 265] width 137 height 27
click at [338, 273] on span "{"topic" => "React Native Development Intern", "d…" at bounding box center [298, 265] width 137 height 27
click at [339, 332] on div "Tasks & Agents (4 tasks)" at bounding box center [274, 321] width 210 height 30
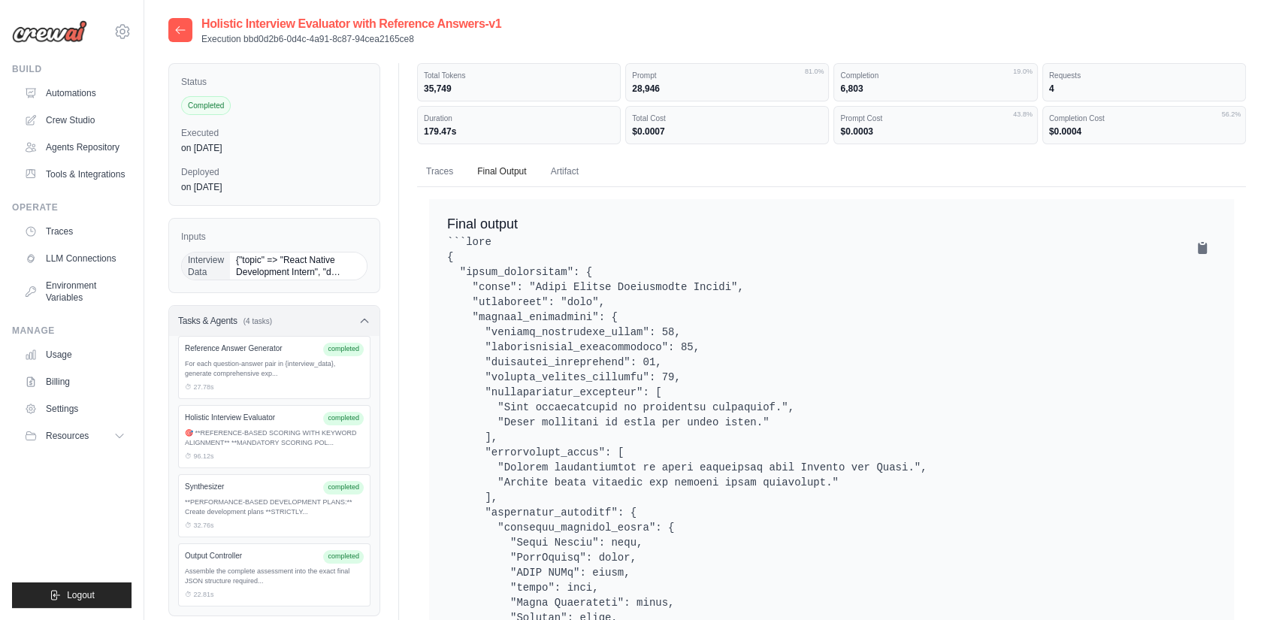
click at [355, 332] on div "Tasks & Agents (4 tasks)" at bounding box center [274, 321] width 210 height 30
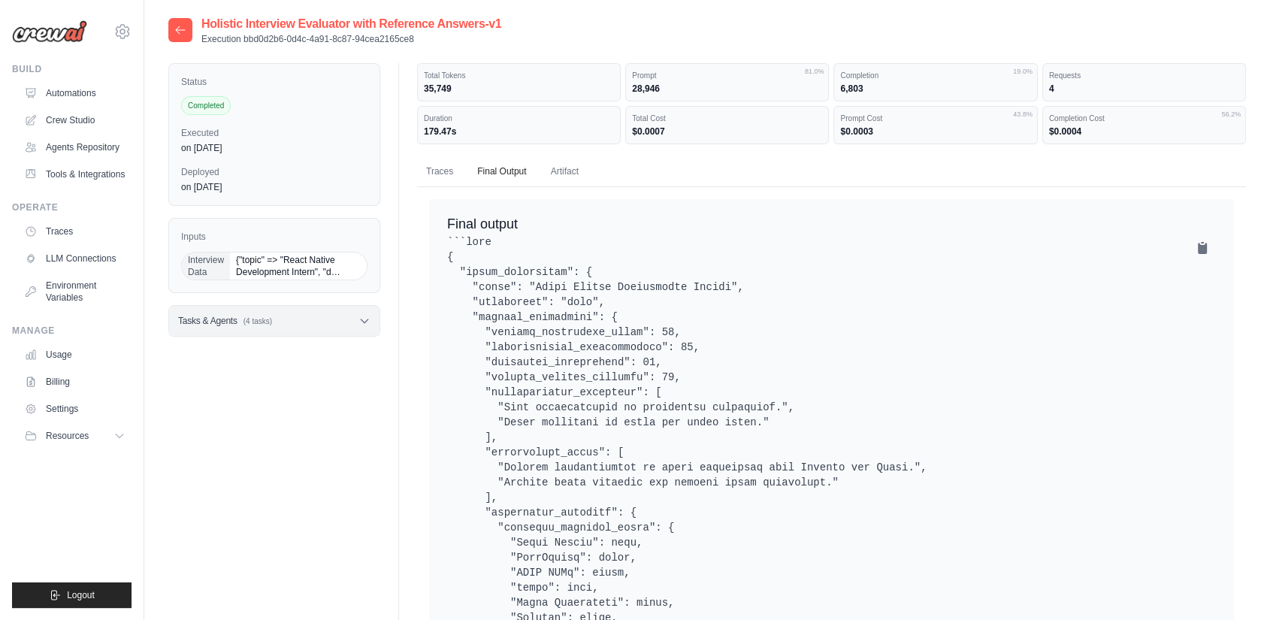
click at [354, 332] on div "Tasks & Agents (4 tasks)" at bounding box center [274, 321] width 210 height 30
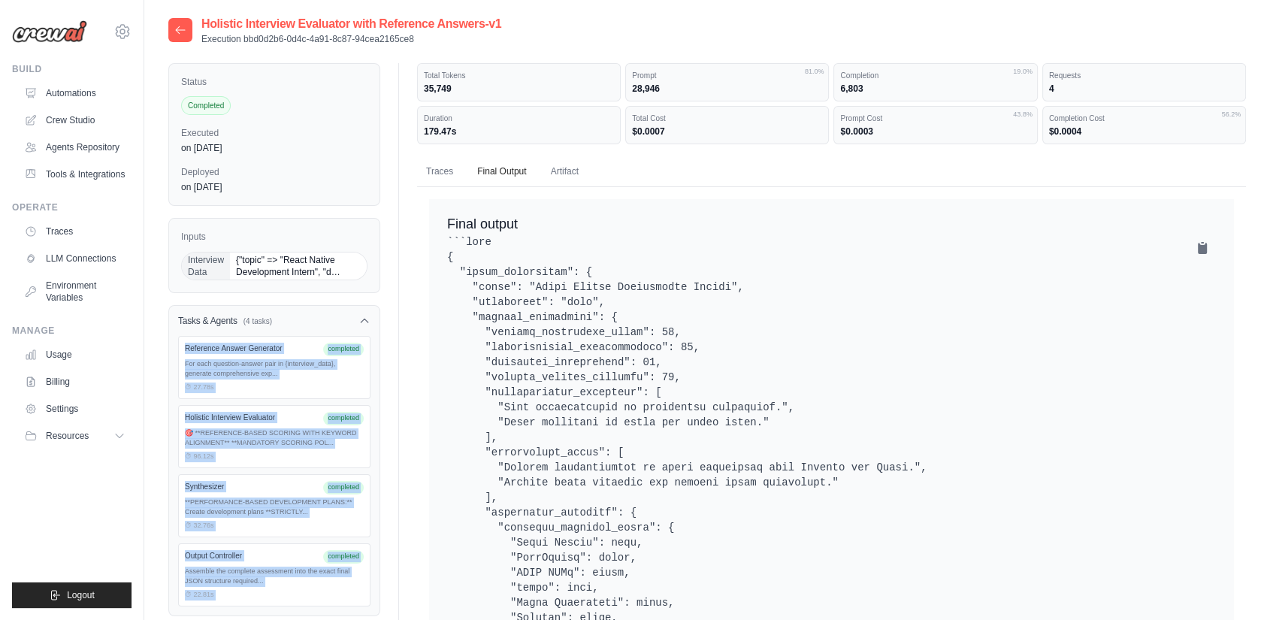
click at [327, 355] on div "Reference Answer Generator completed For each question-answer pair in {intervie…" at bounding box center [274, 367] width 192 height 63
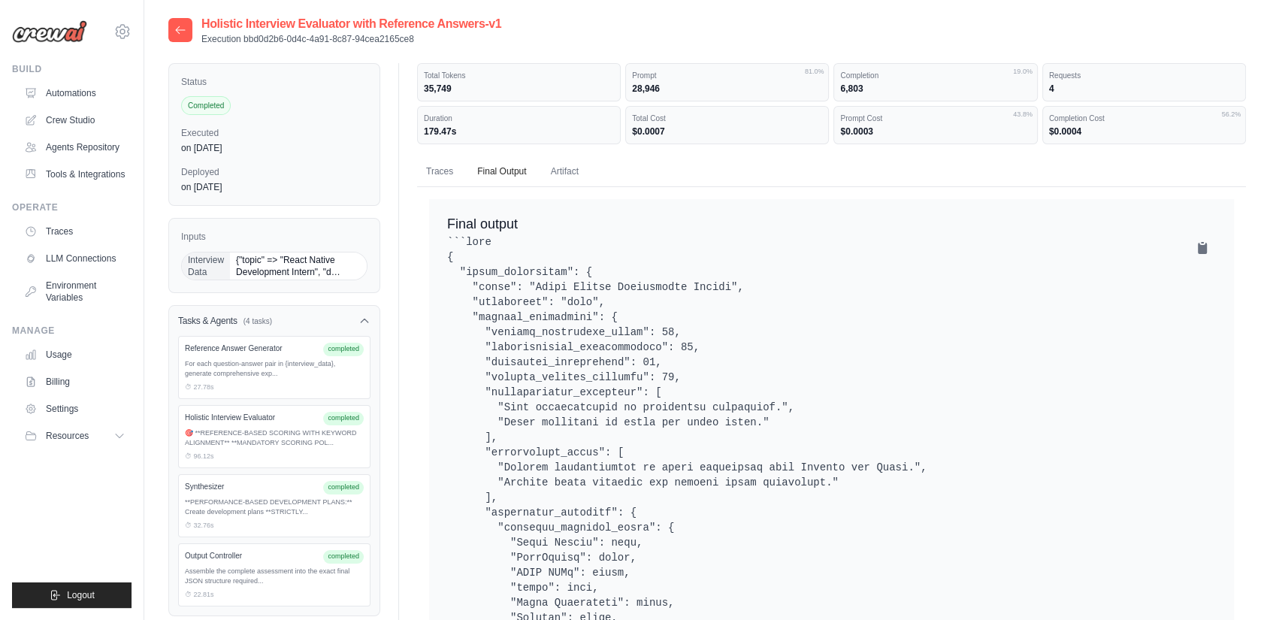
click at [304, 362] on div "For each question-answer pair in {interview_data}, generate comprehensive exp..." at bounding box center [274, 369] width 179 height 20
click at [276, 349] on div "Reference Answer Generator" at bounding box center [251, 348] width 132 height 11
click at [354, 319] on div "Tasks & Agents (4 tasks)" at bounding box center [274, 321] width 210 height 30
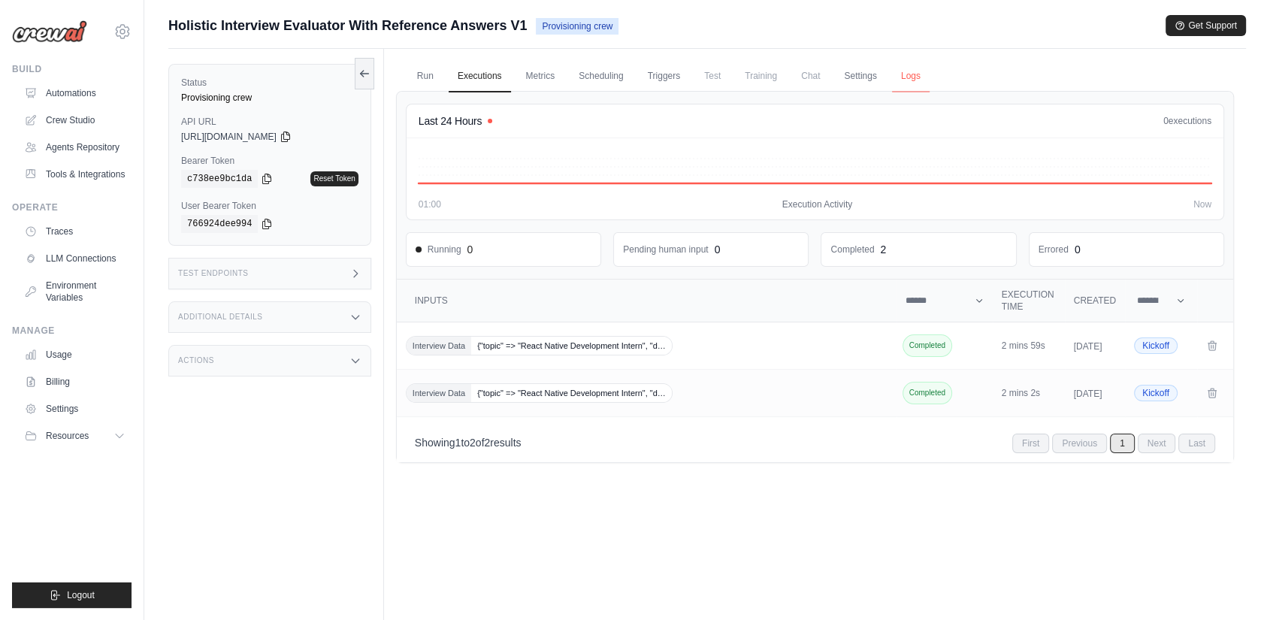
click at [908, 74] on link "Logs" at bounding box center [911, 77] width 38 height 32
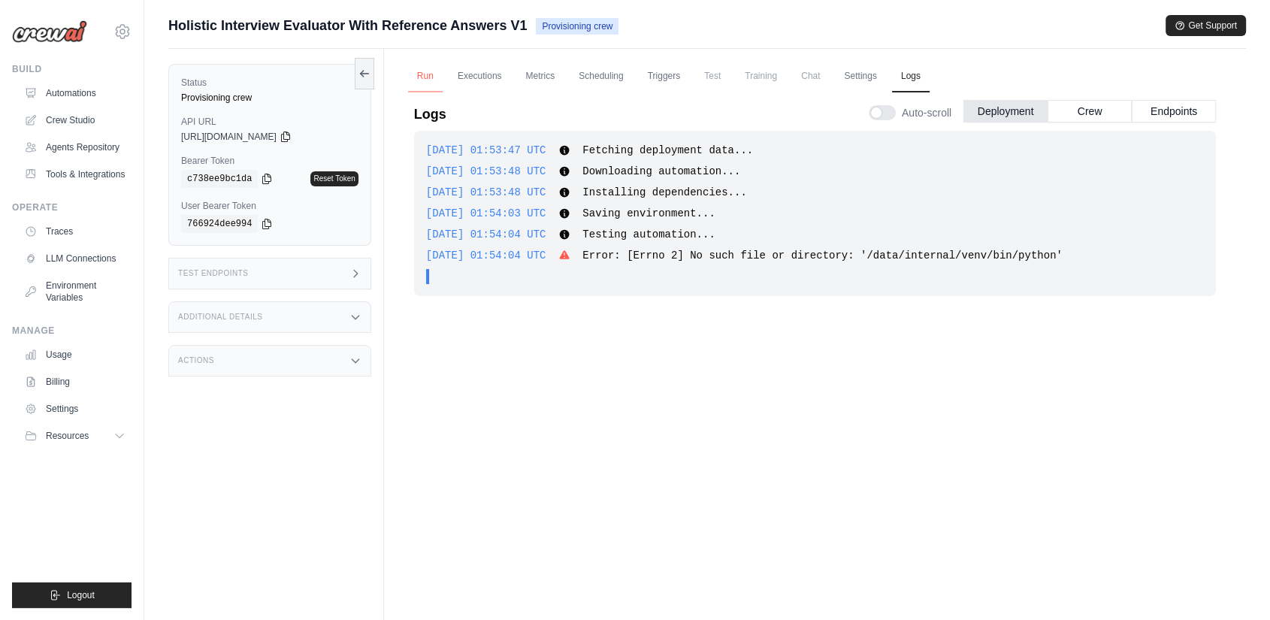
click at [435, 74] on link "Run" at bounding box center [425, 77] width 35 height 32
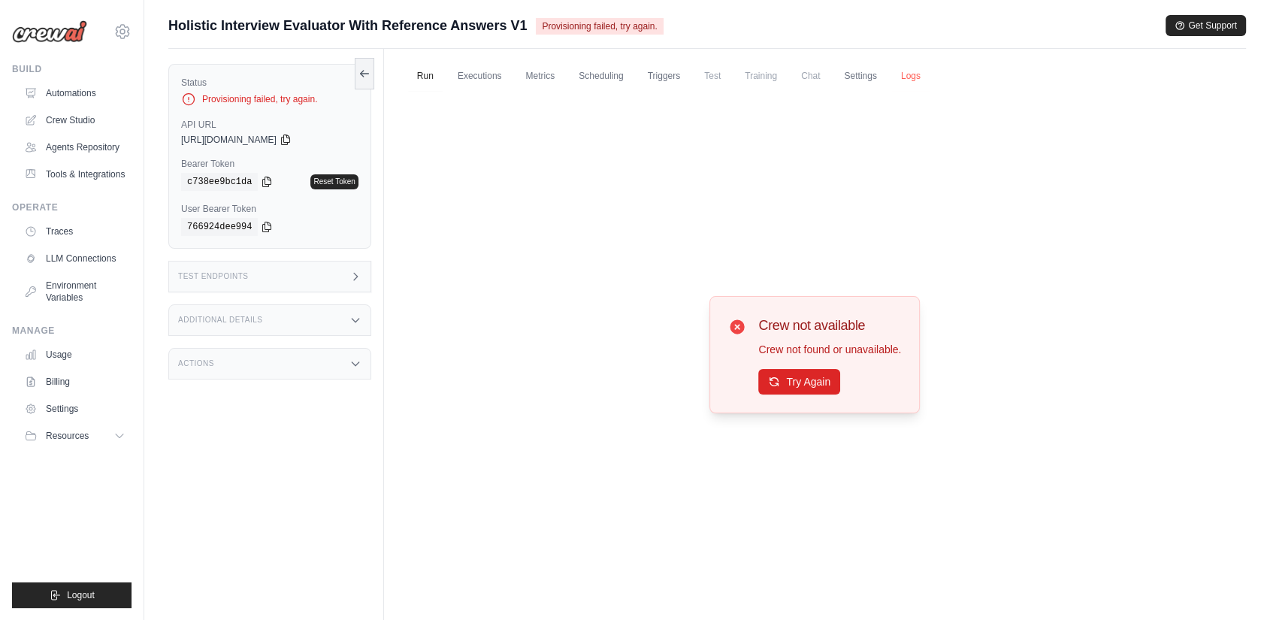
click at [898, 77] on link "Logs" at bounding box center [911, 77] width 38 height 32
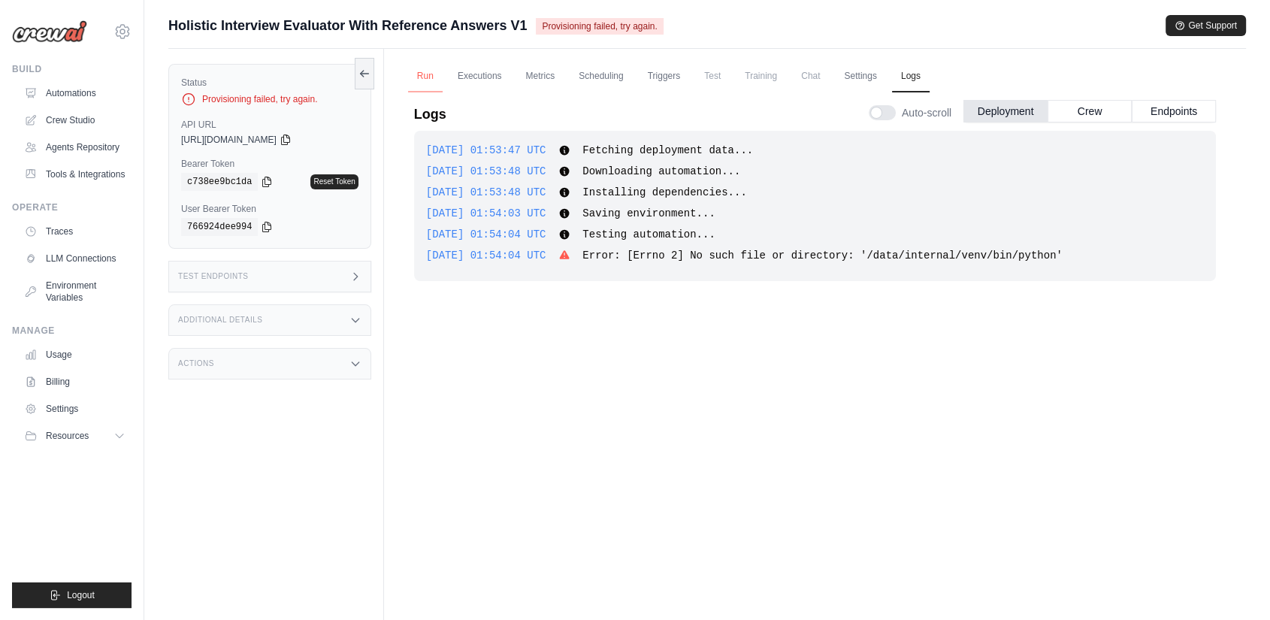
click at [434, 77] on link "Run" at bounding box center [425, 77] width 35 height 32
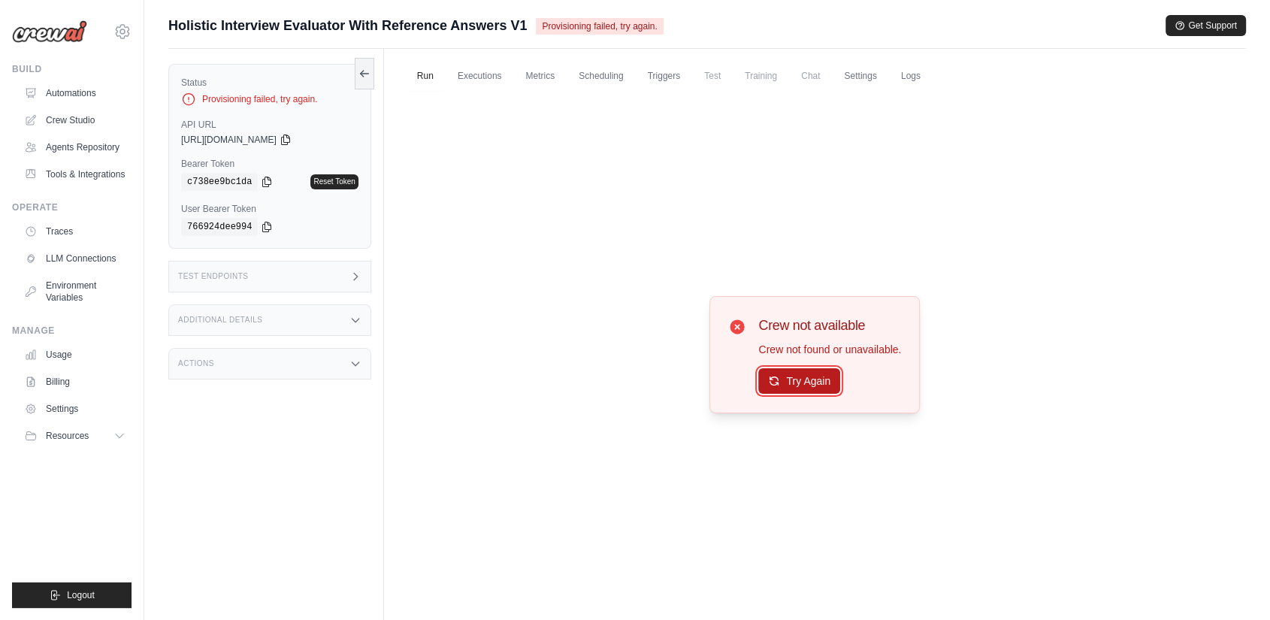
click at [807, 390] on button "Try Again" at bounding box center [799, 381] width 82 height 26
click at [566, 26] on span "Provisioning failed, try again." at bounding box center [599, 26] width 127 height 17
click at [481, 62] on link "Executions" at bounding box center [480, 77] width 62 height 32
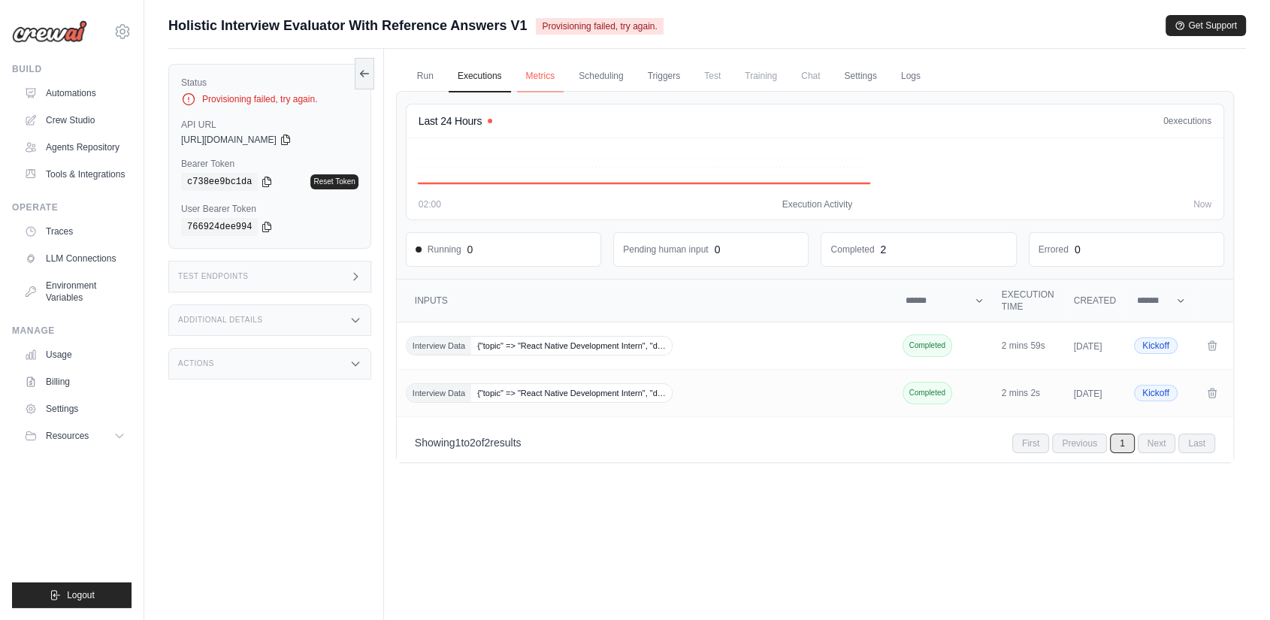
click at [532, 76] on link "Metrics" at bounding box center [540, 77] width 47 height 32
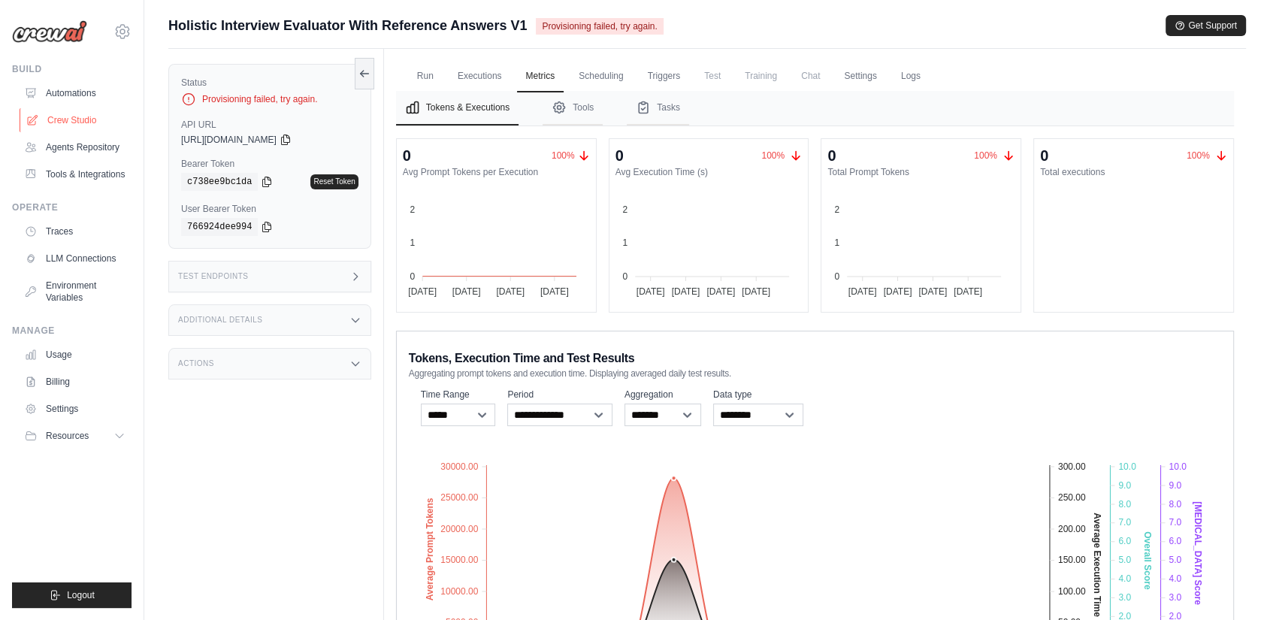
click at [85, 119] on link "Crew Studio" at bounding box center [76, 120] width 113 height 24
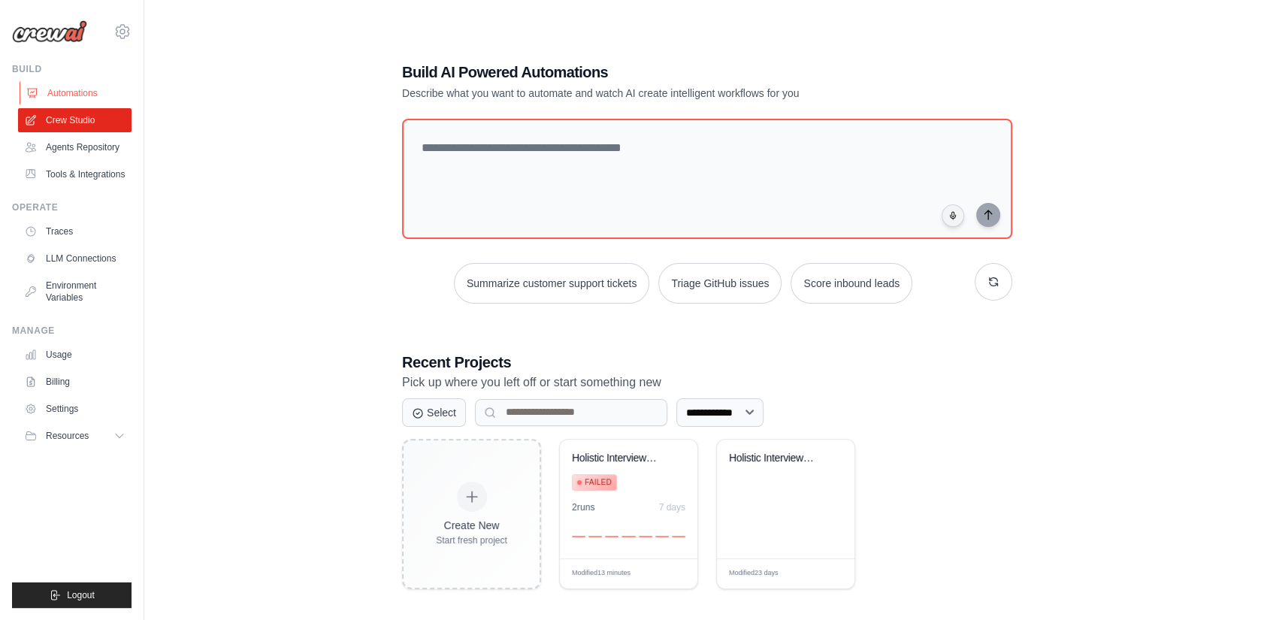
click at [71, 85] on link "Automations" at bounding box center [76, 93] width 113 height 24
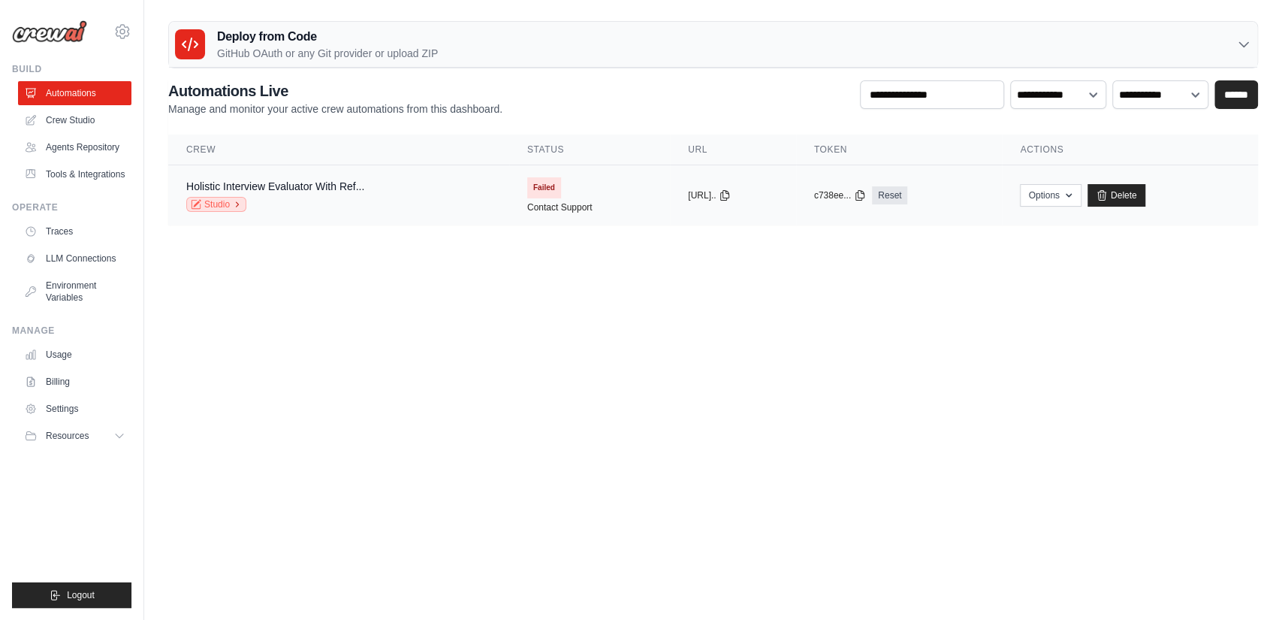
click at [216, 203] on link "Studio" at bounding box center [216, 204] width 60 height 15
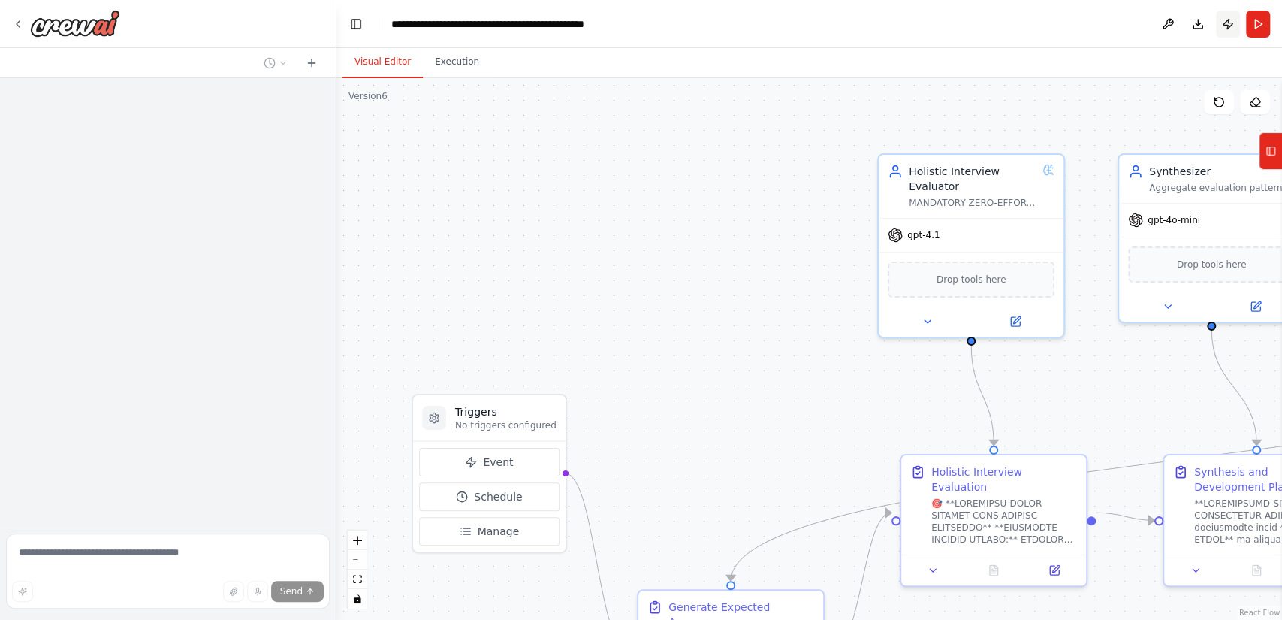
click at [1229, 26] on button "Publish" at bounding box center [1228, 24] width 24 height 27
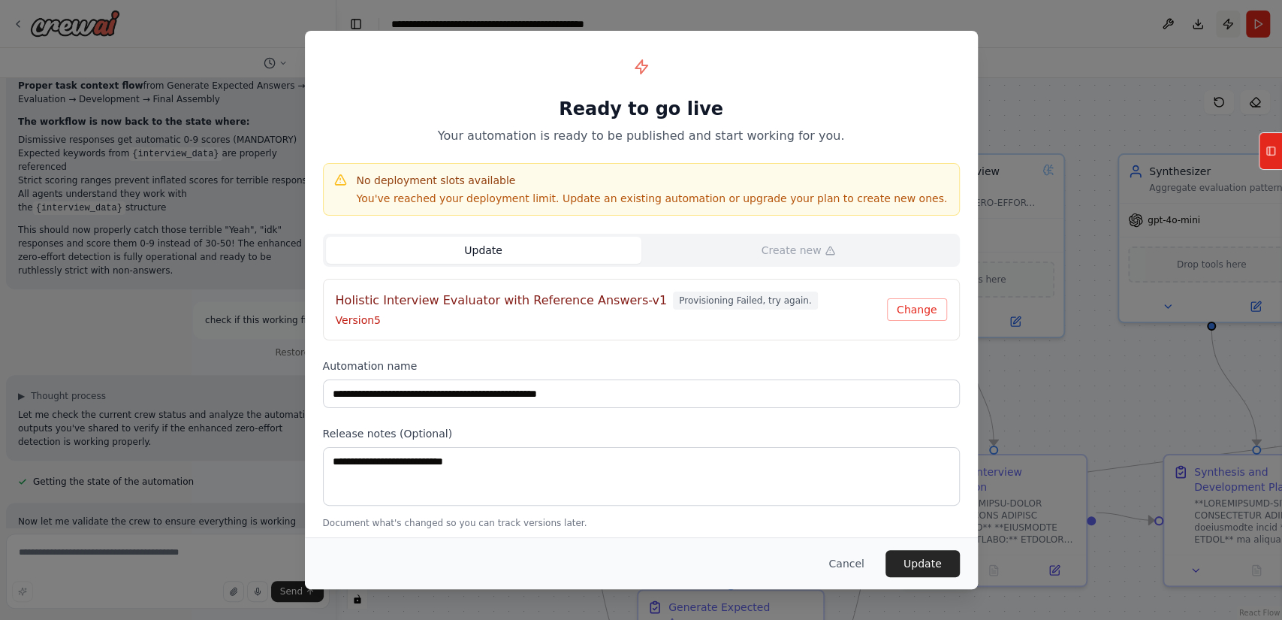
scroll to position [19531, 0]
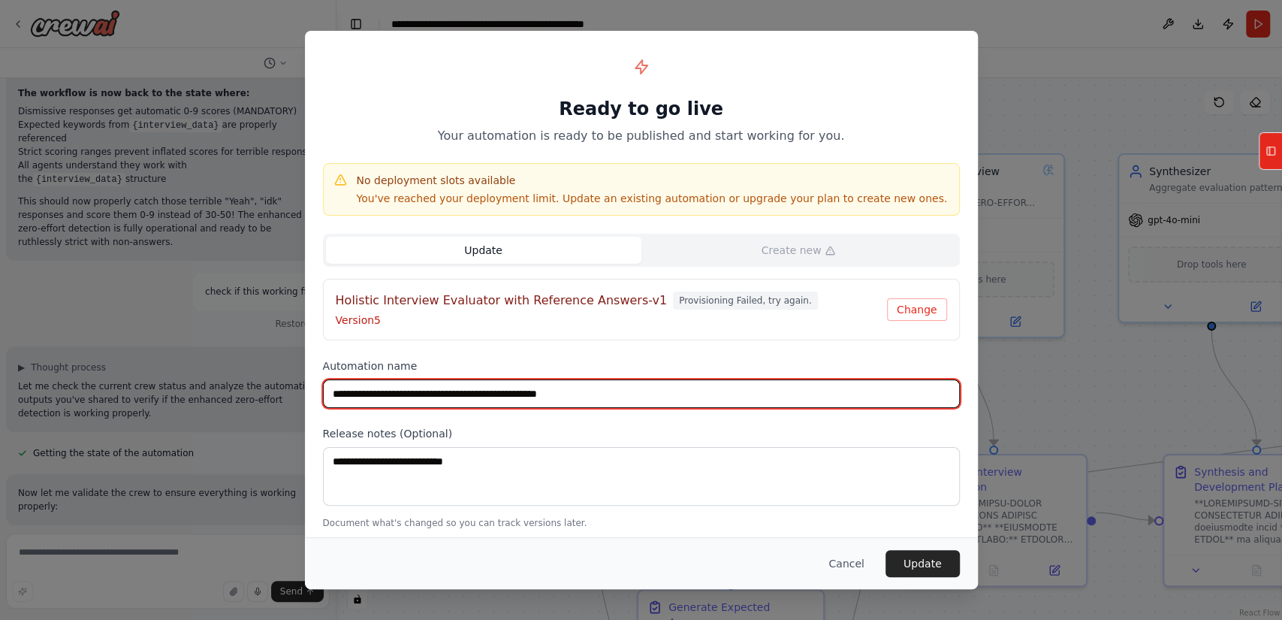
click at [612, 402] on input "**********" at bounding box center [641, 393] width 637 height 29
type input "**********"
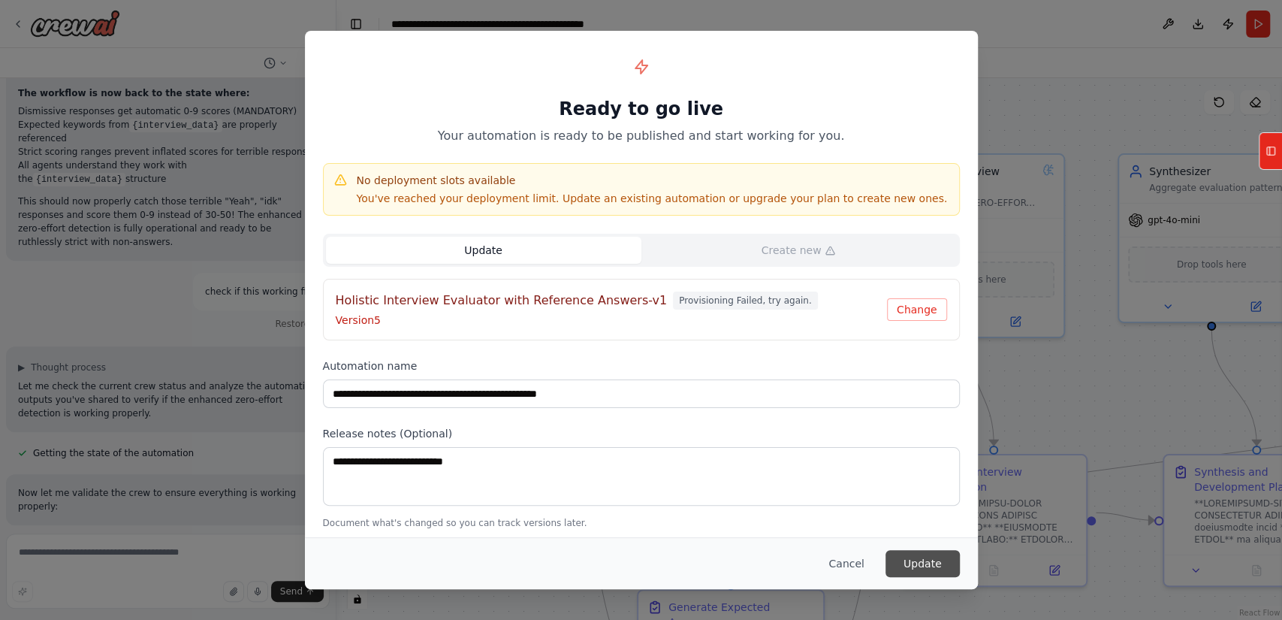
click at [900, 560] on button "Update" at bounding box center [923, 563] width 74 height 27
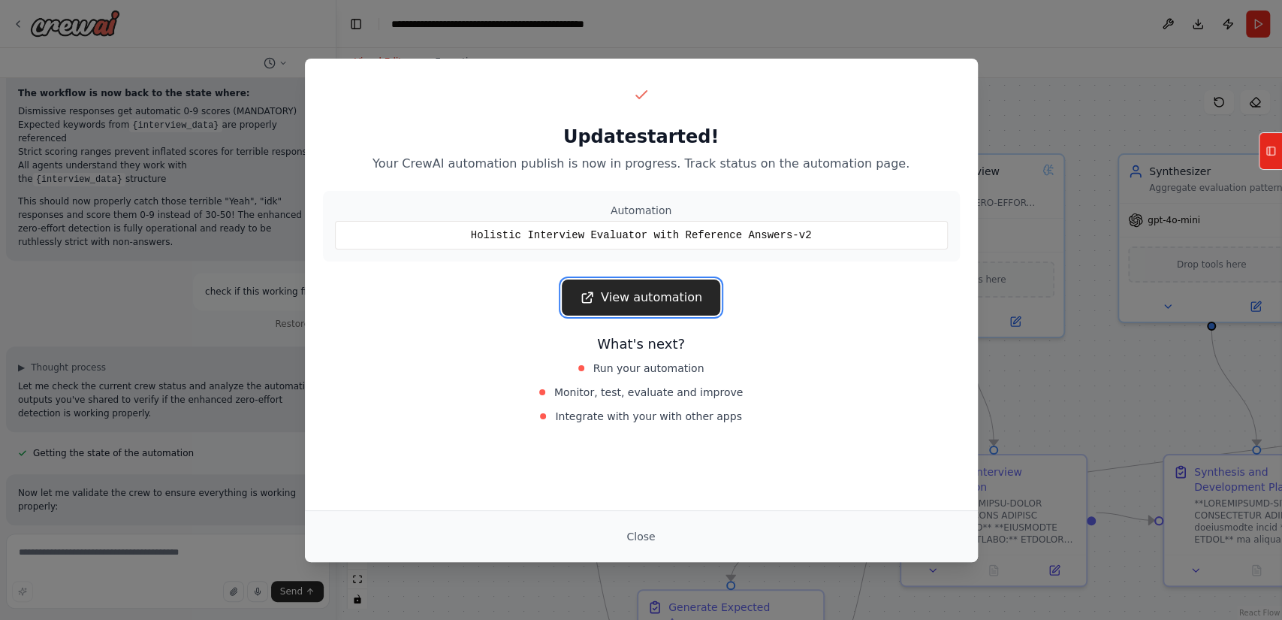
click at [636, 290] on link "View automation" at bounding box center [641, 297] width 159 height 36
click at [1147, 106] on div "Update started! Your CrewAI automation publish is now in progress. Track status…" at bounding box center [641, 310] width 1282 height 620
click at [641, 527] on button "Close" at bounding box center [641, 536] width 53 height 27
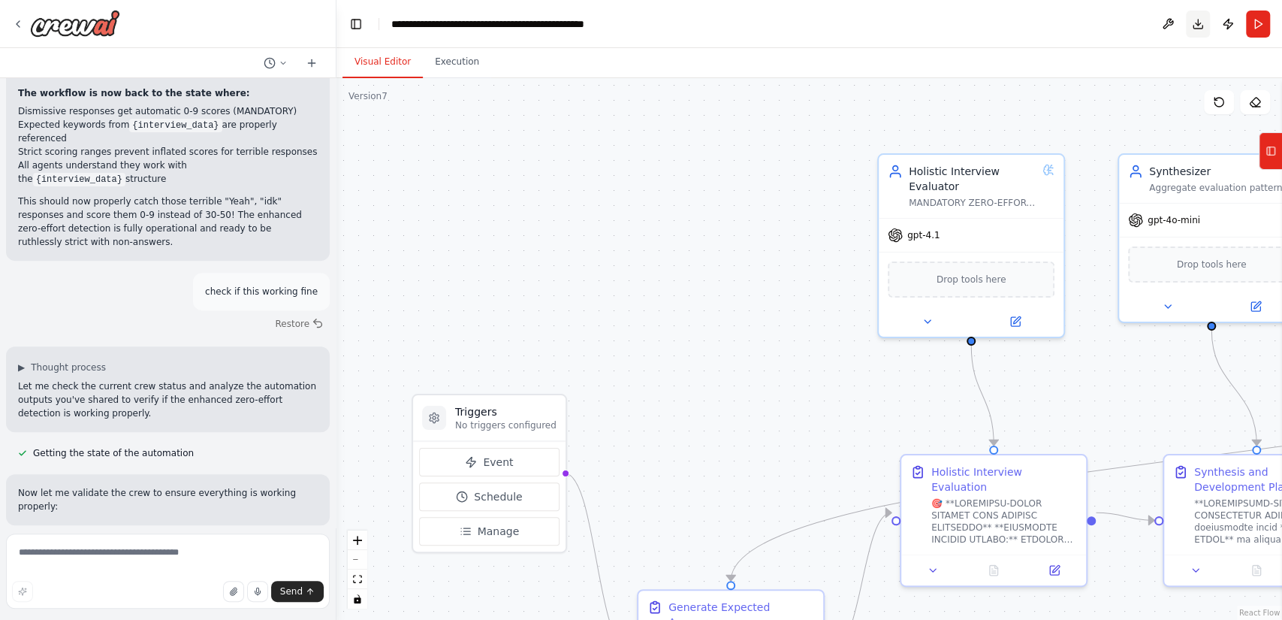
click at [1194, 24] on button "Download" at bounding box center [1198, 24] width 24 height 27
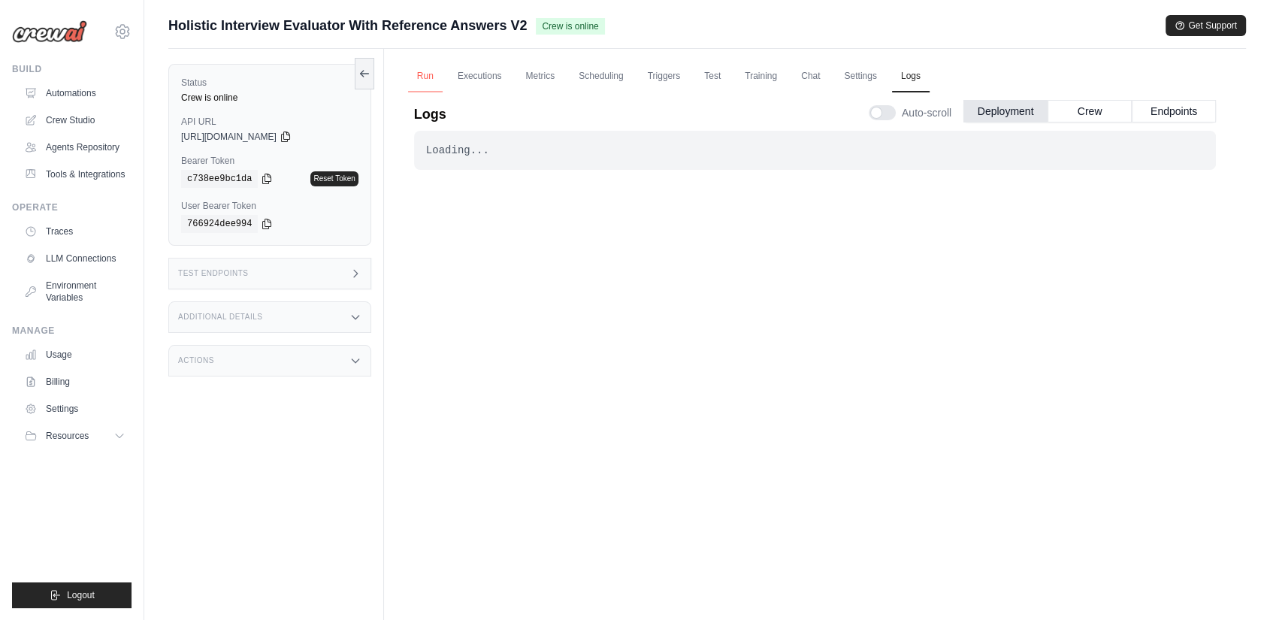
click at [432, 73] on link "Run" at bounding box center [425, 77] width 35 height 32
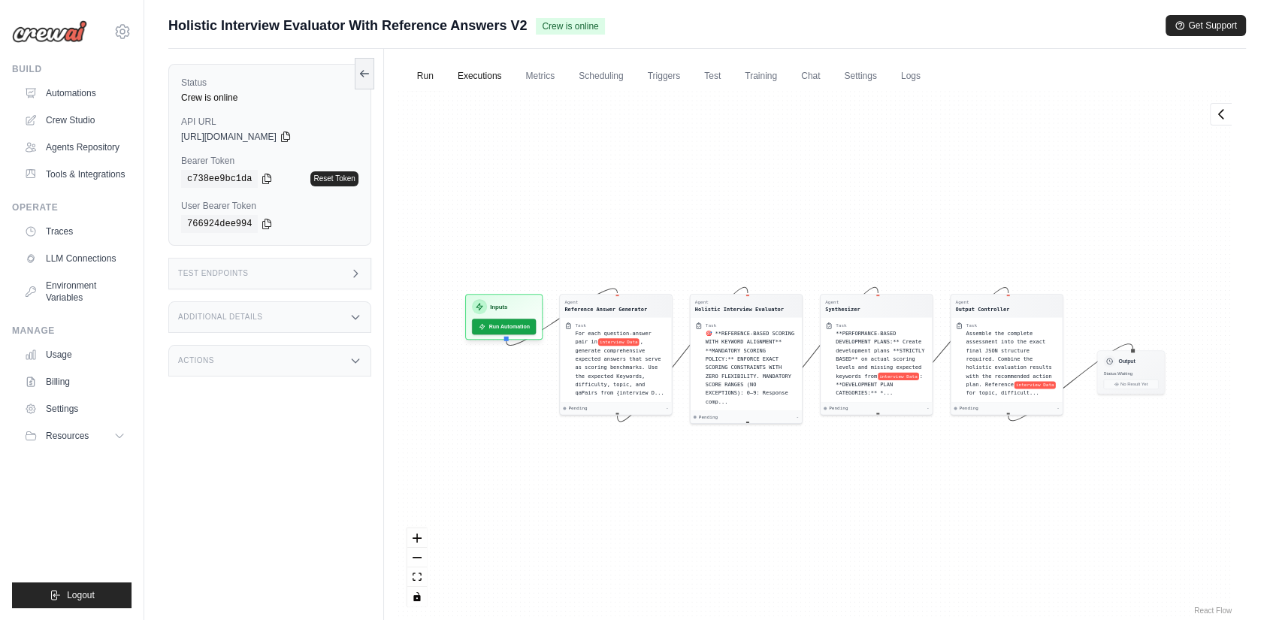
click at [491, 80] on link "Executions" at bounding box center [480, 77] width 62 height 32
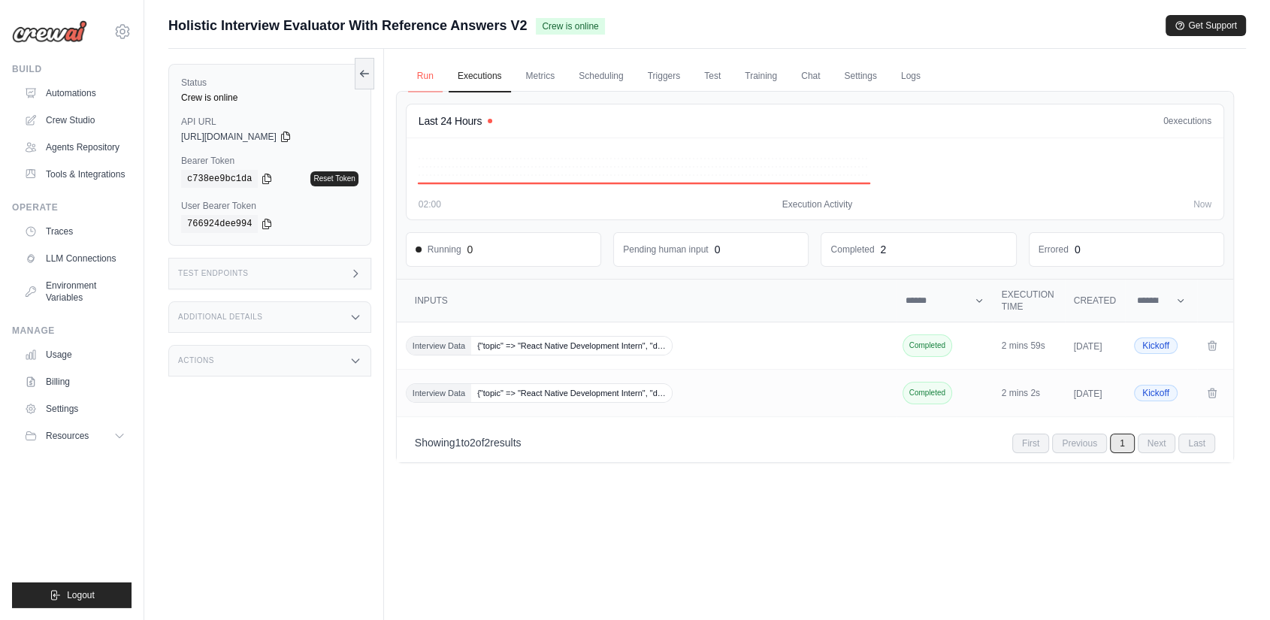
click at [433, 72] on link "Run" at bounding box center [425, 77] width 35 height 32
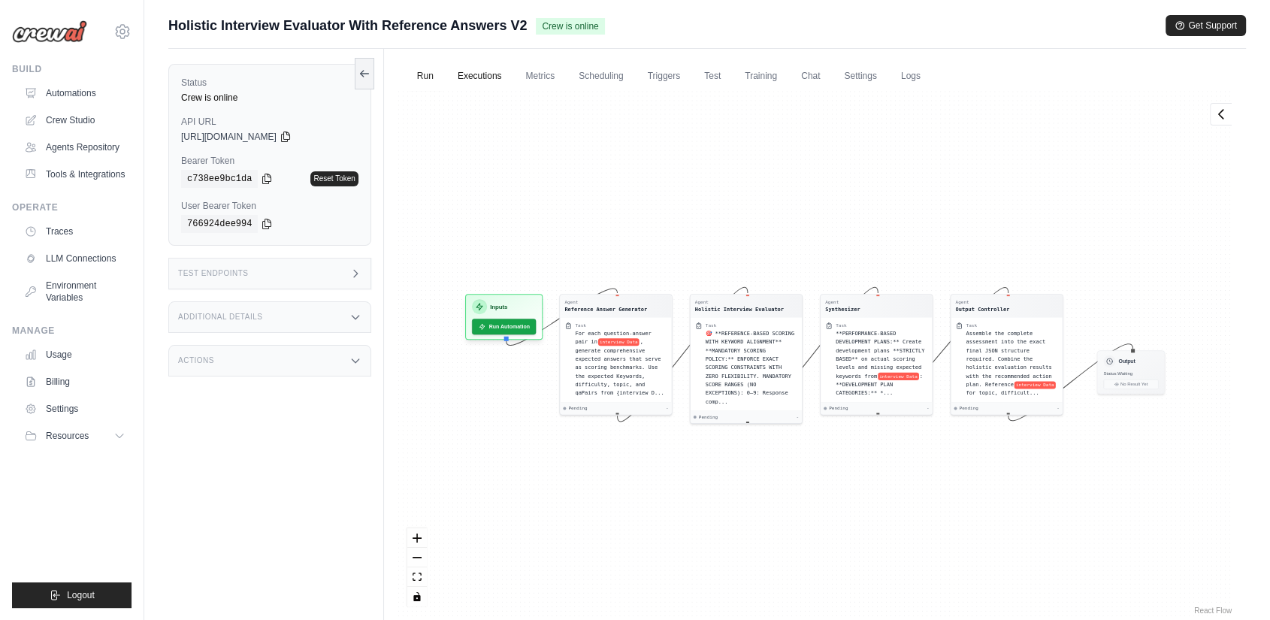
click at [461, 73] on link "Executions" at bounding box center [480, 77] width 62 height 32
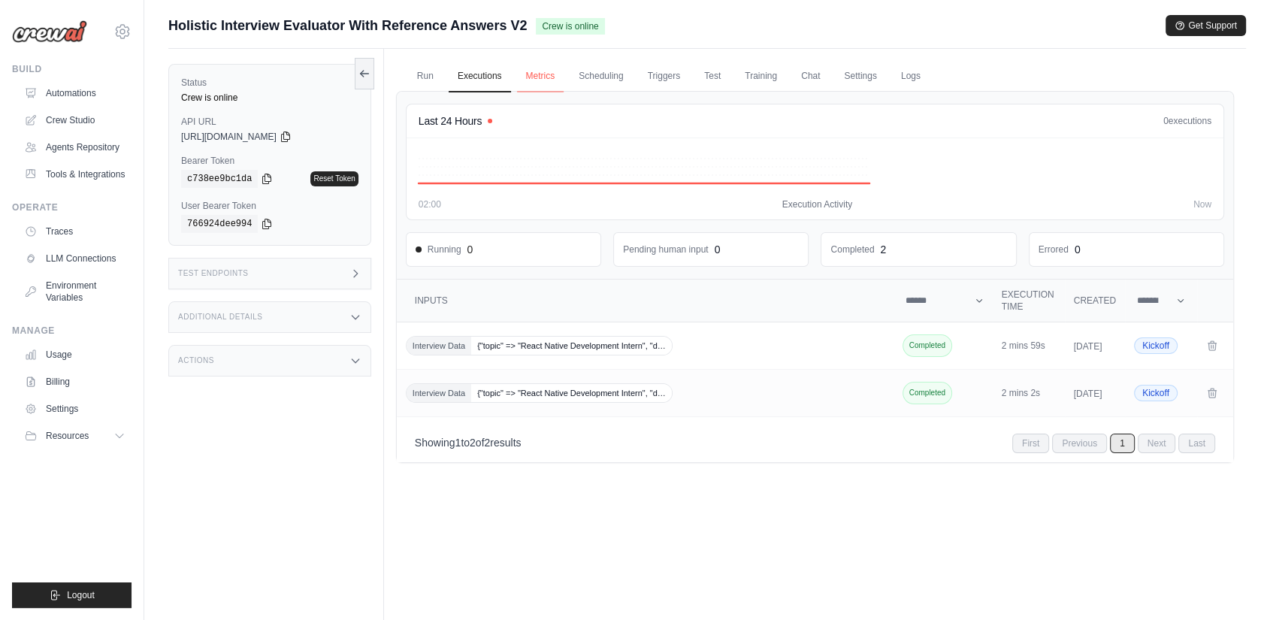
click at [520, 81] on link "Metrics" at bounding box center [540, 77] width 47 height 32
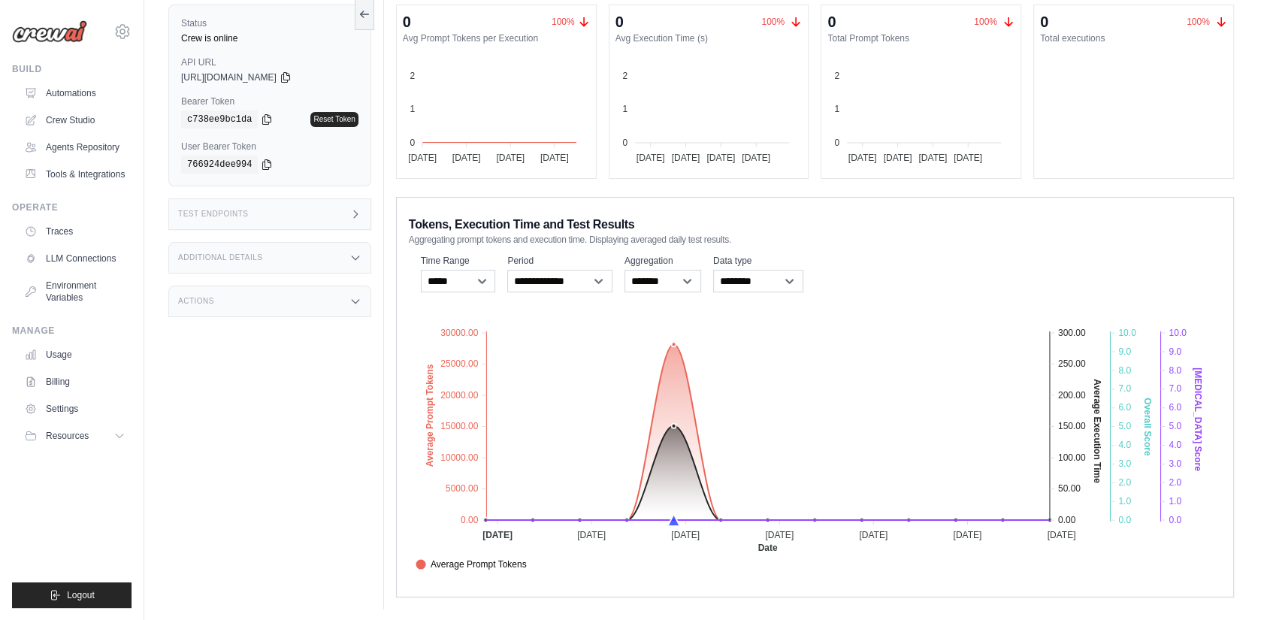
scroll to position [137, 0]
